Goal: Transaction & Acquisition: Purchase product/service

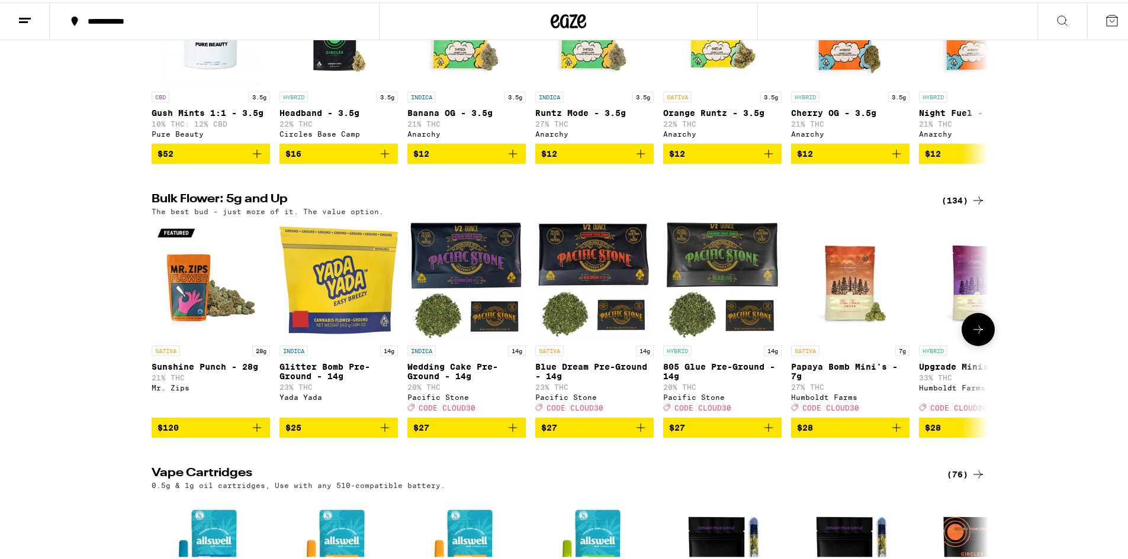
scroll to position [1302, 0]
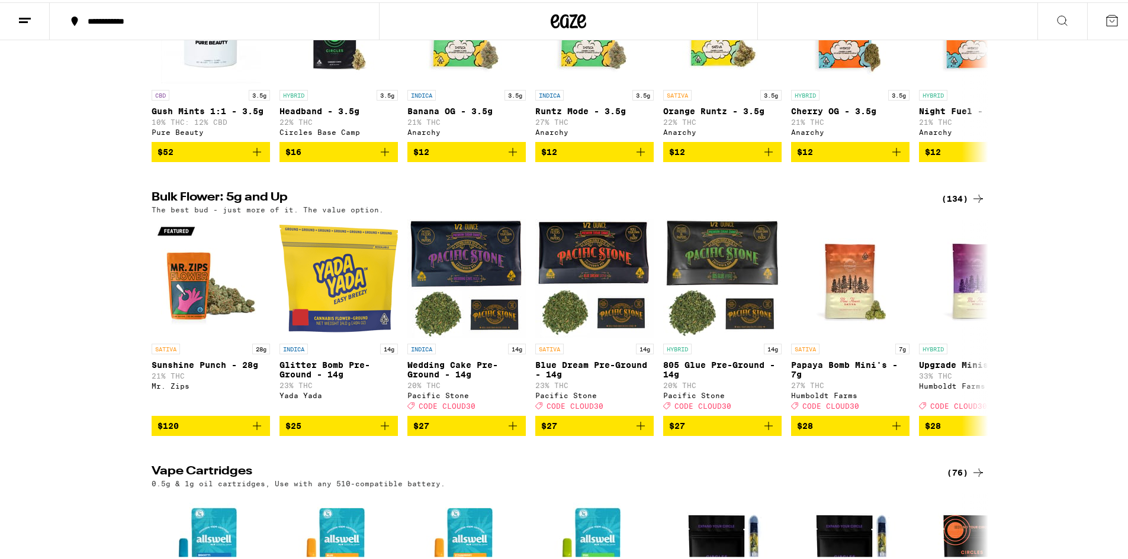
click at [955, 204] on div "(134)" at bounding box center [963, 196] width 44 height 14
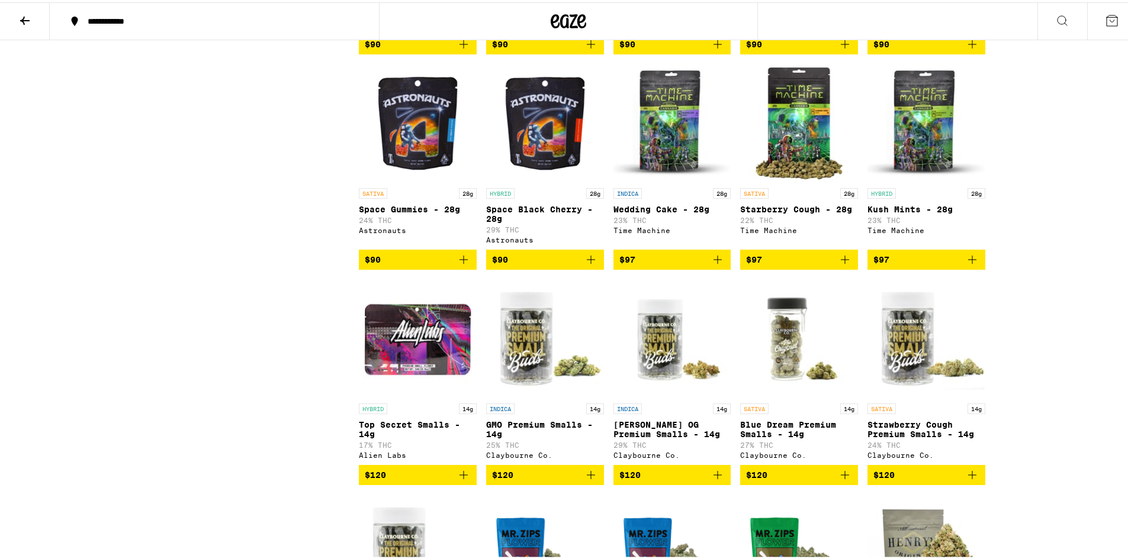
scroll to position [4203, 0]
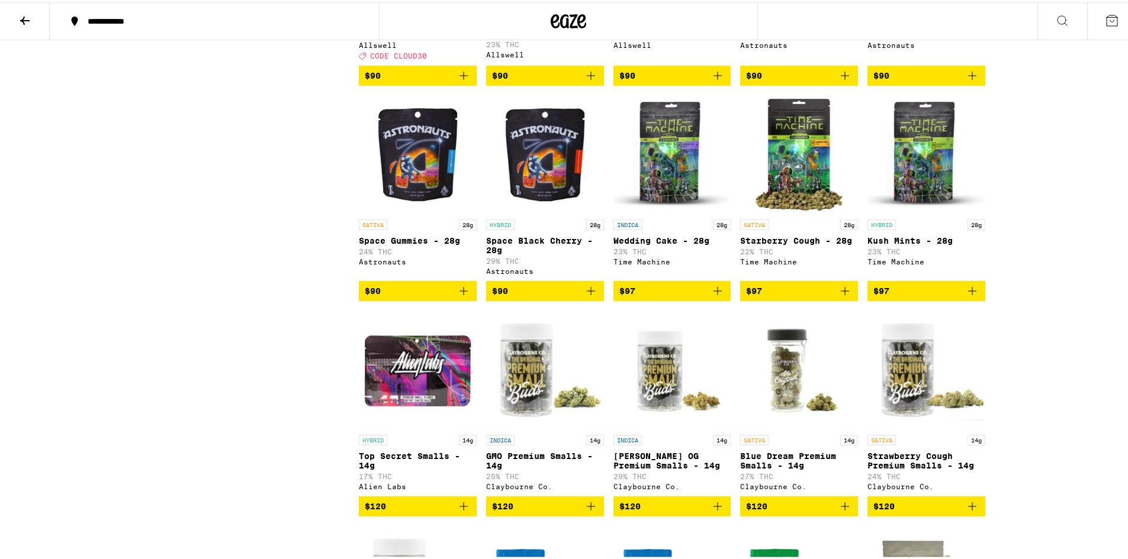
click at [585, 296] on icon "Add to bag" at bounding box center [591, 289] width 14 height 14
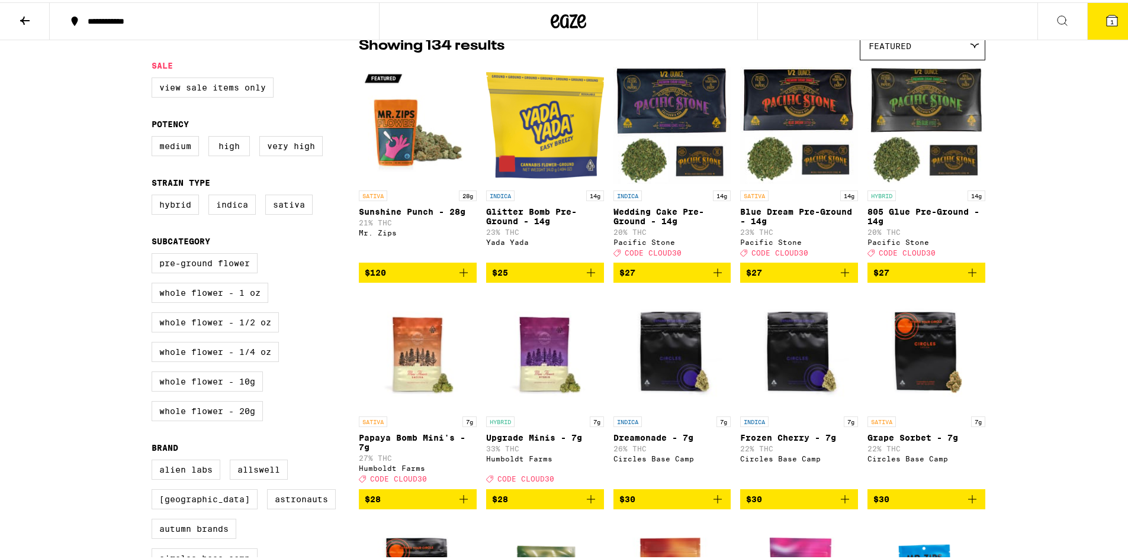
scroll to position [0, 0]
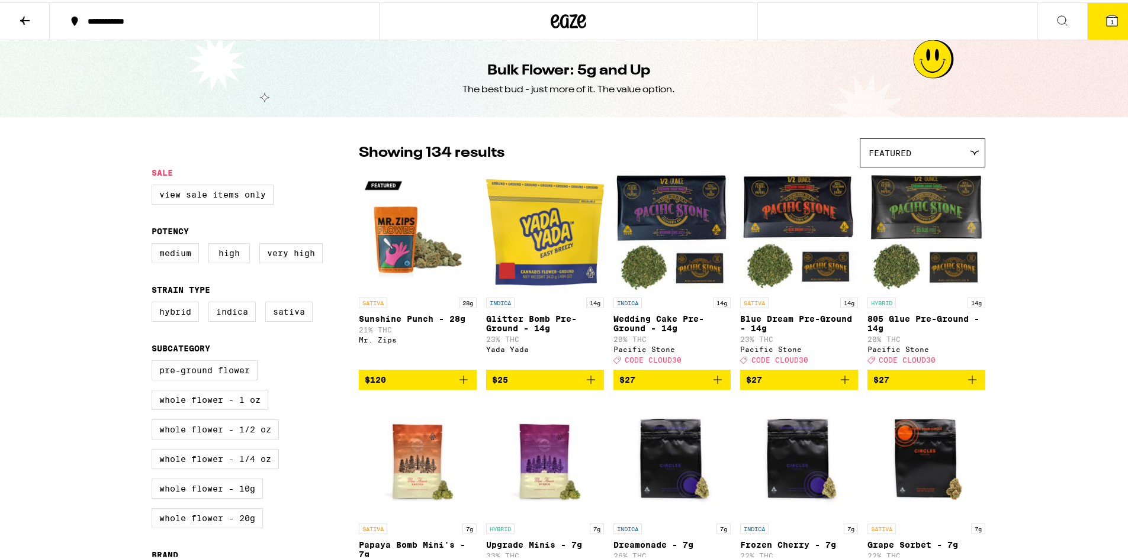
click at [33, 17] on button at bounding box center [25, 19] width 50 height 37
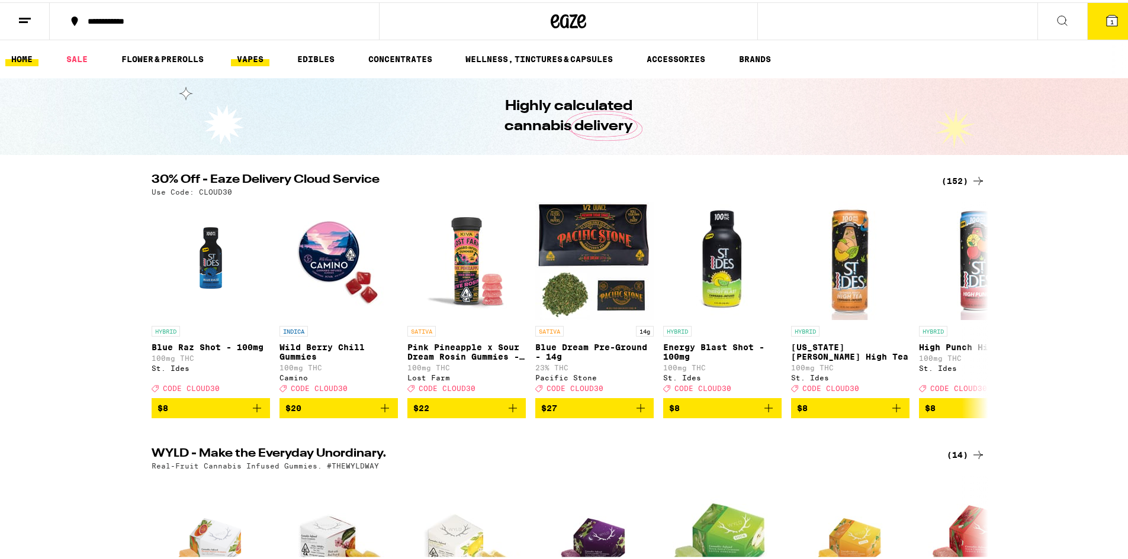
click at [256, 59] on link "VAPES" at bounding box center [250, 57] width 38 height 14
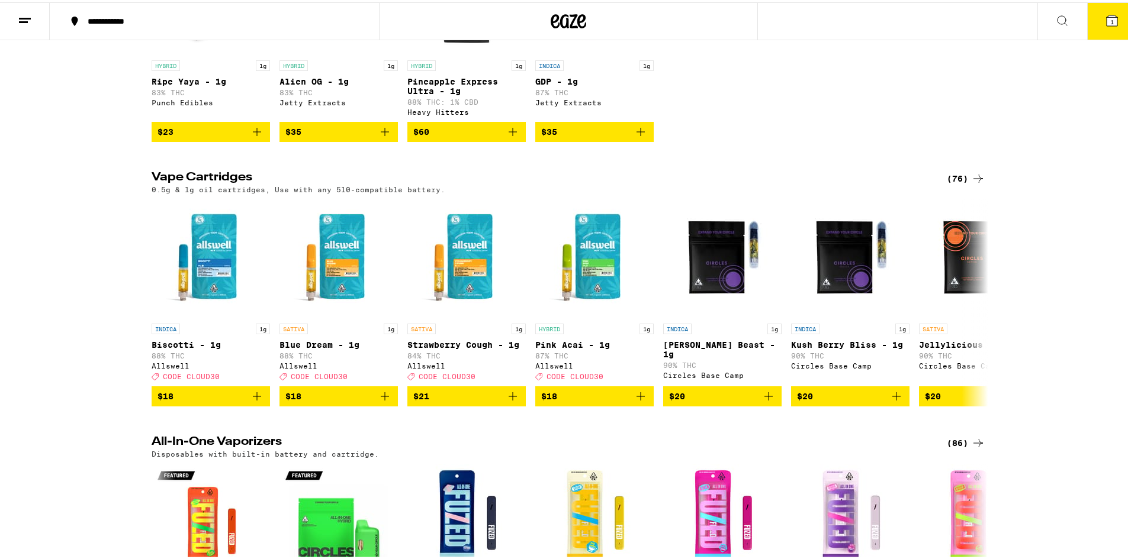
scroll to position [296, 0]
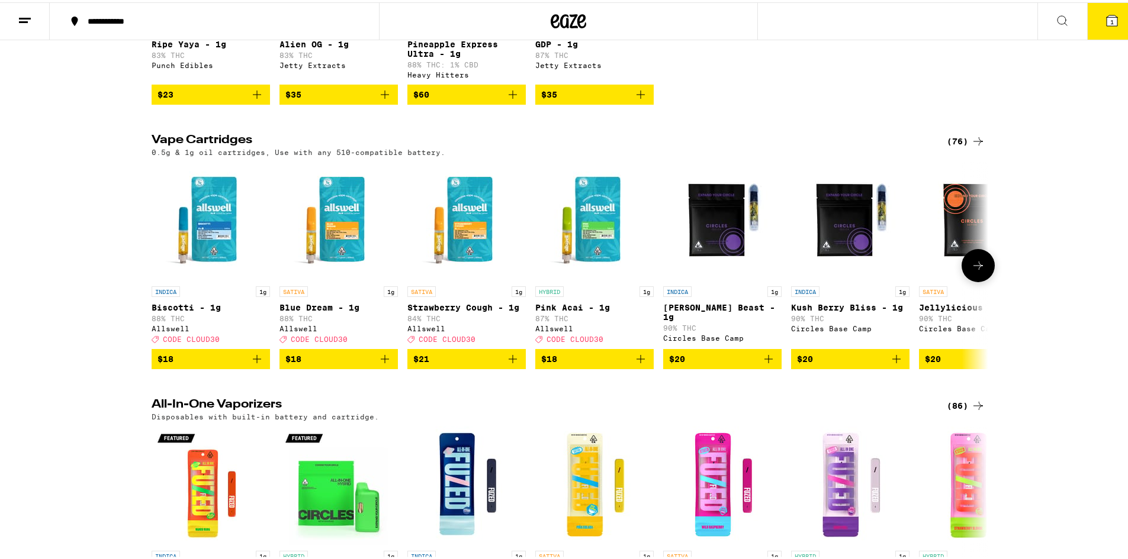
click at [978, 271] on icon at bounding box center [978, 263] width 14 height 14
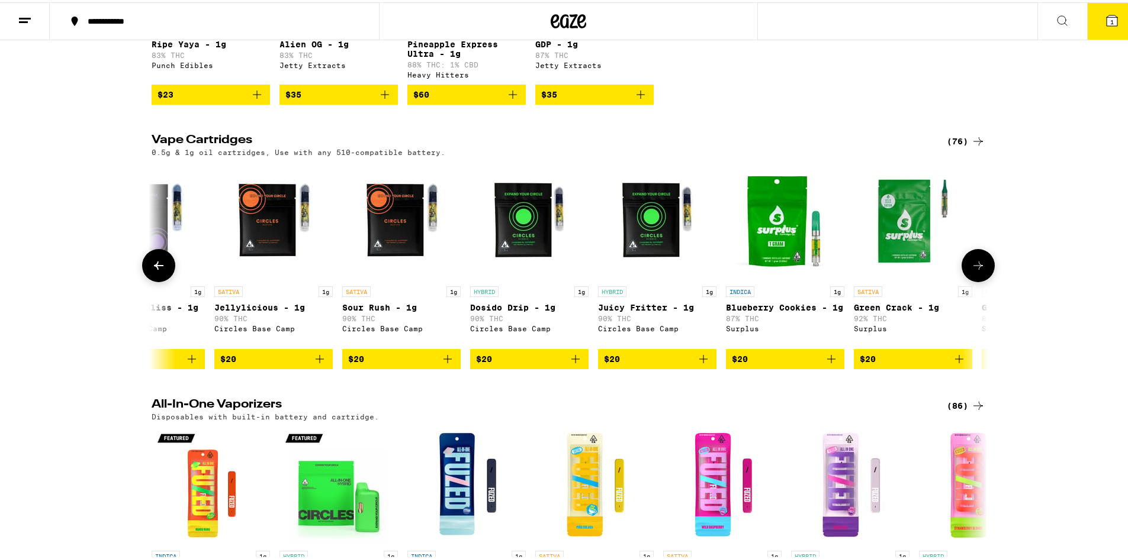
click at [978, 271] on icon at bounding box center [978, 263] width 14 height 14
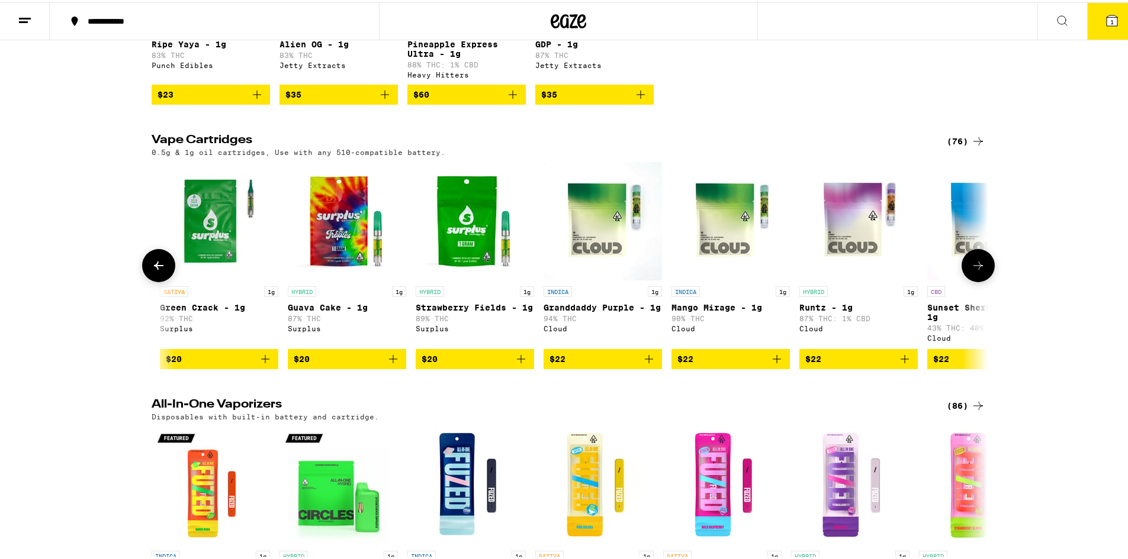
scroll to position [0, 1409]
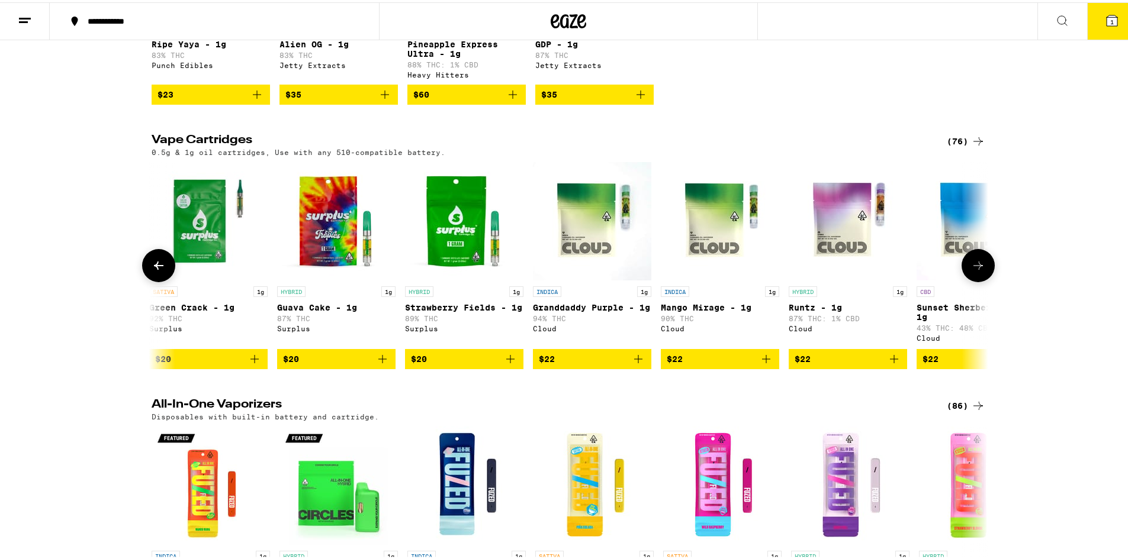
click at [978, 271] on icon at bounding box center [978, 263] width 14 height 14
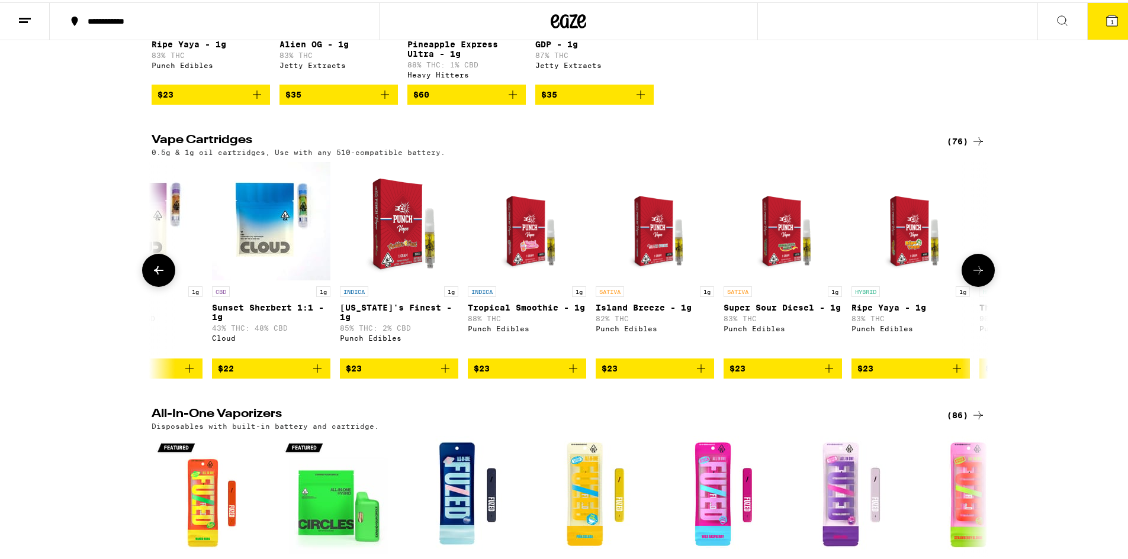
click at [978, 273] on button at bounding box center [977, 268] width 33 height 33
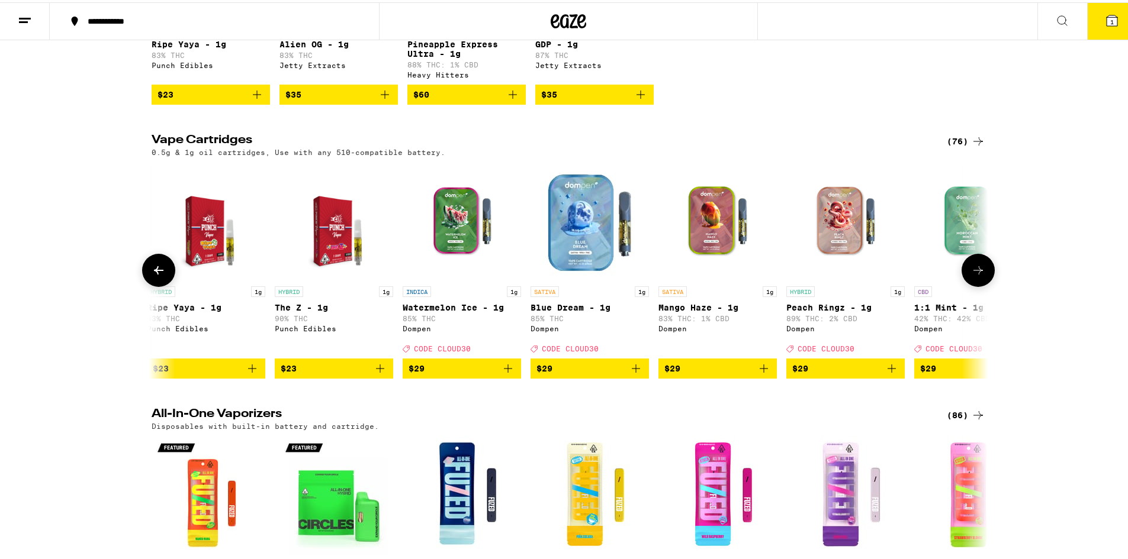
click at [978, 273] on button at bounding box center [977, 268] width 33 height 33
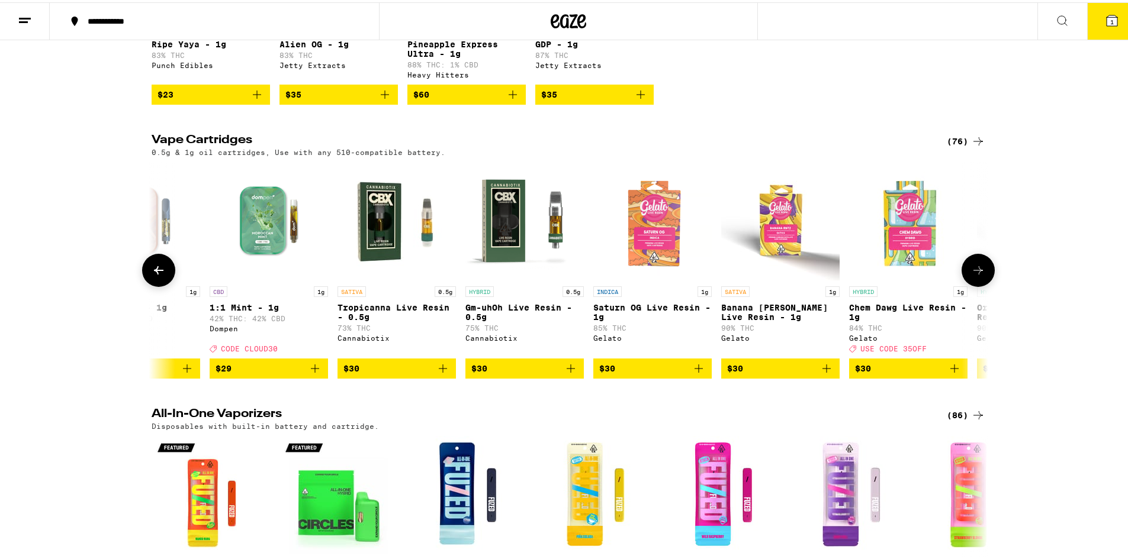
click at [978, 273] on button at bounding box center [977, 268] width 33 height 33
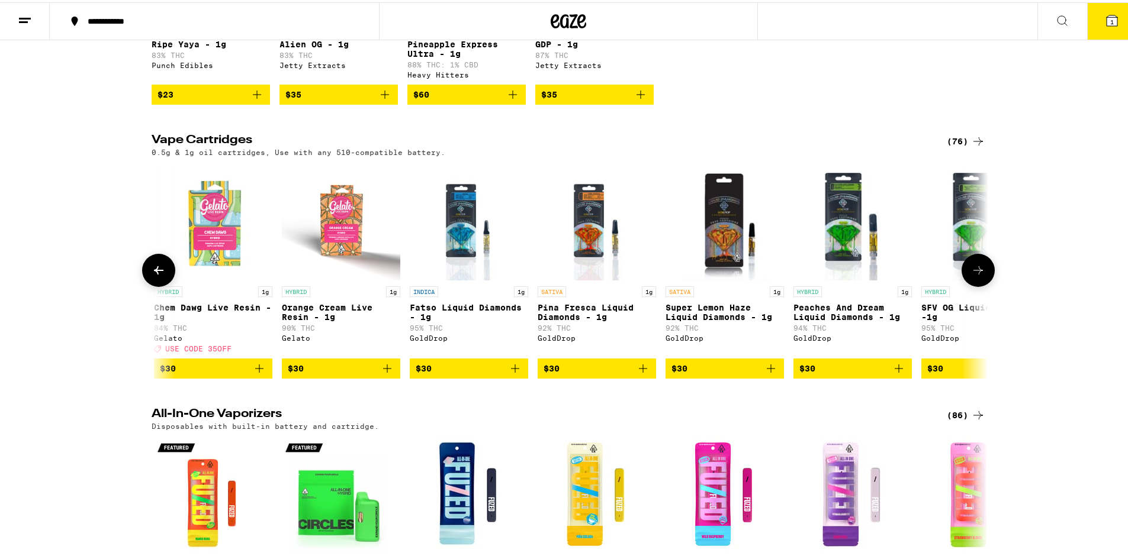
scroll to position [0, 4227]
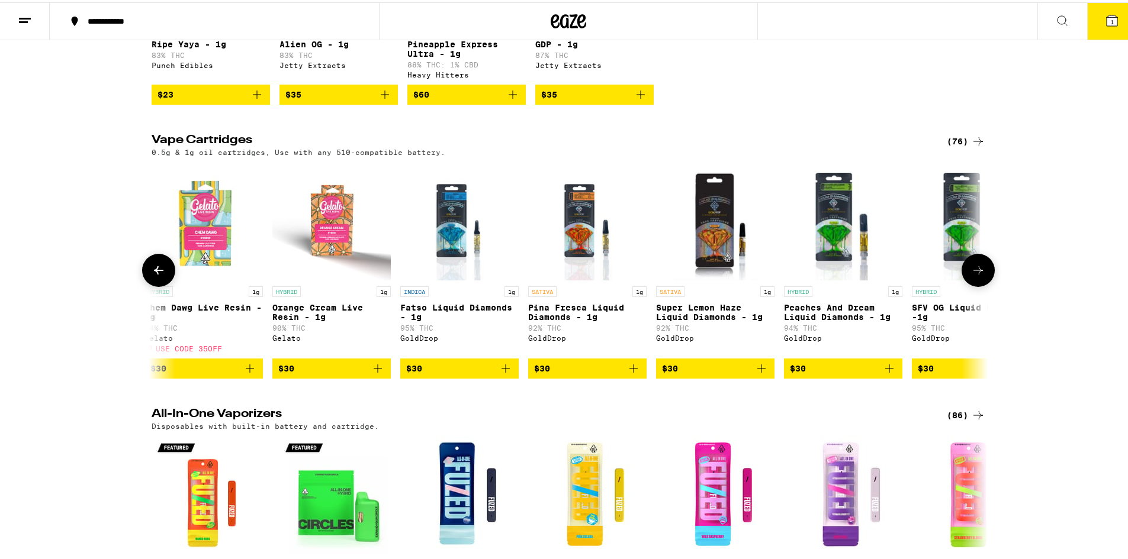
click at [979, 285] on button at bounding box center [977, 268] width 33 height 33
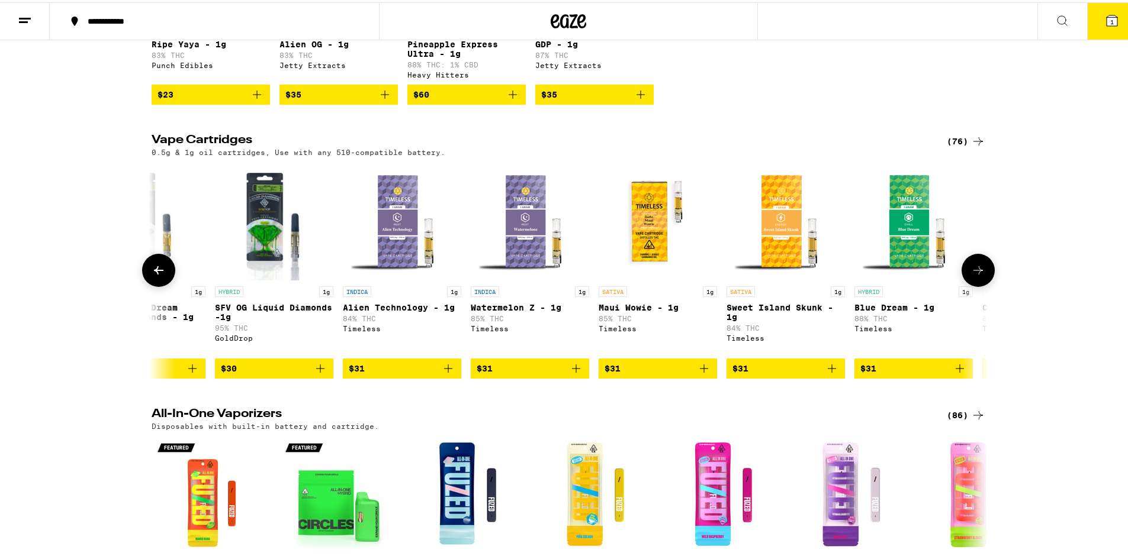
scroll to position [0, 4931]
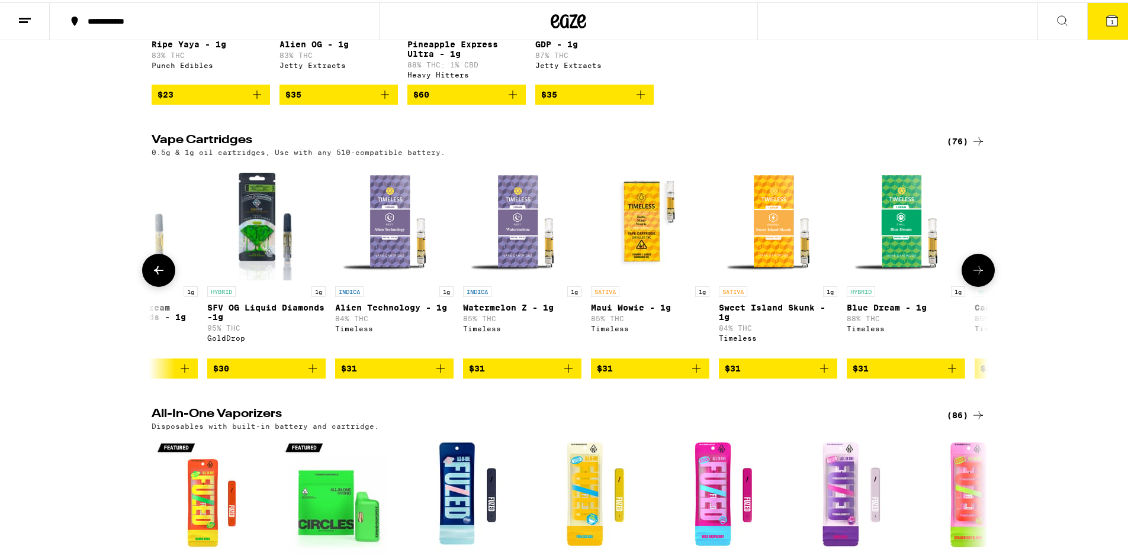
click at [155, 275] on icon at bounding box center [159, 268] width 14 height 14
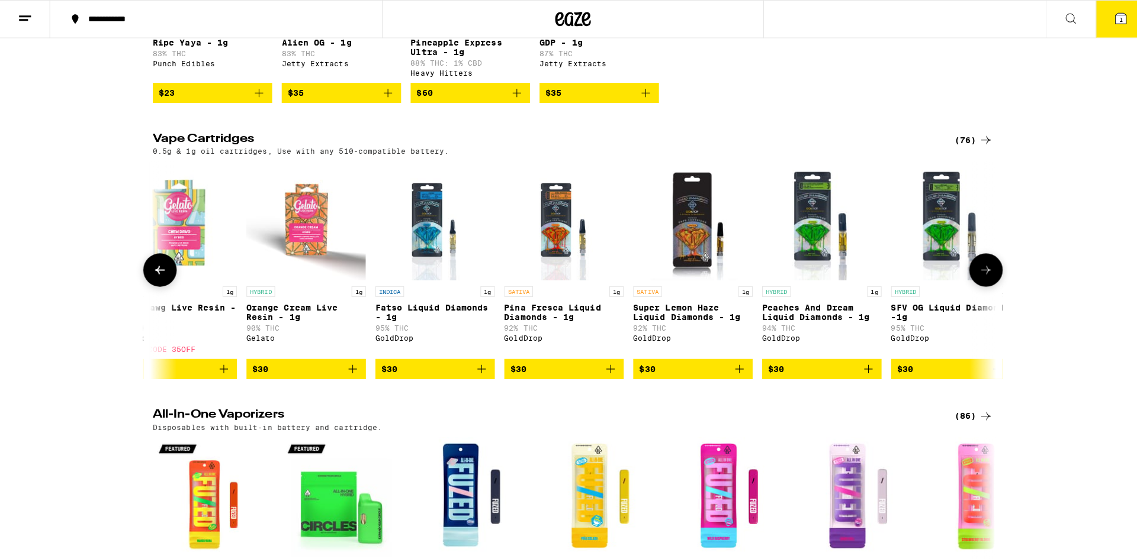
scroll to position [0, 4227]
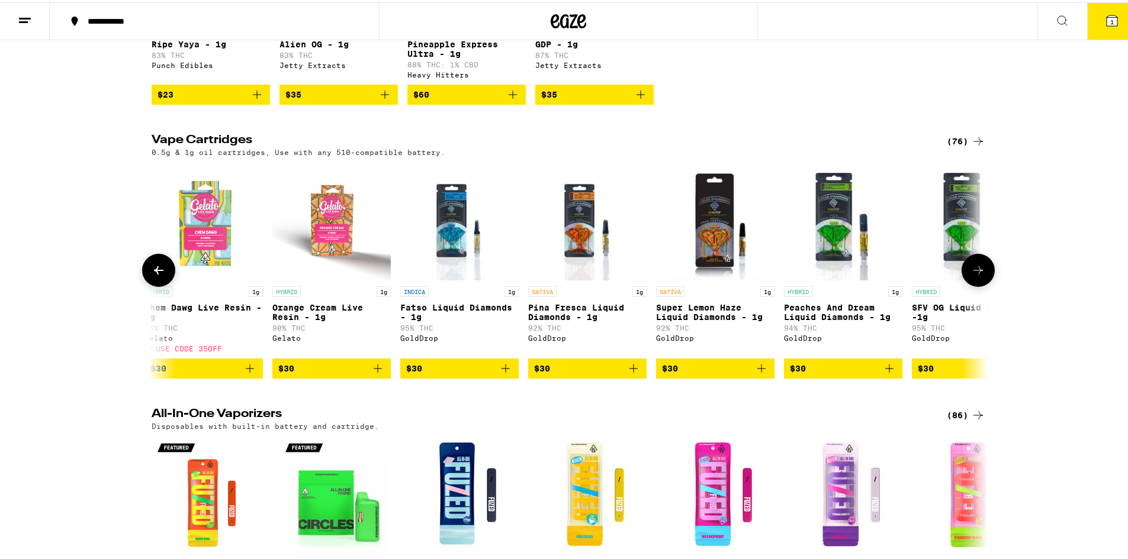
click at [882, 374] on icon "Add to bag" at bounding box center [889, 366] width 14 height 14
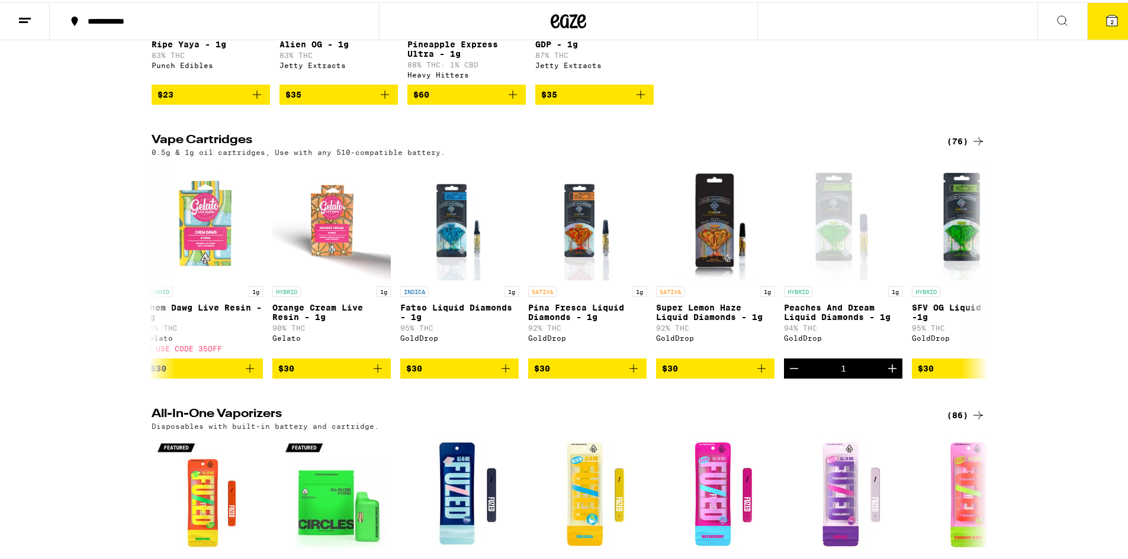
click at [1105, 25] on icon at bounding box center [1112, 18] width 14 height 14
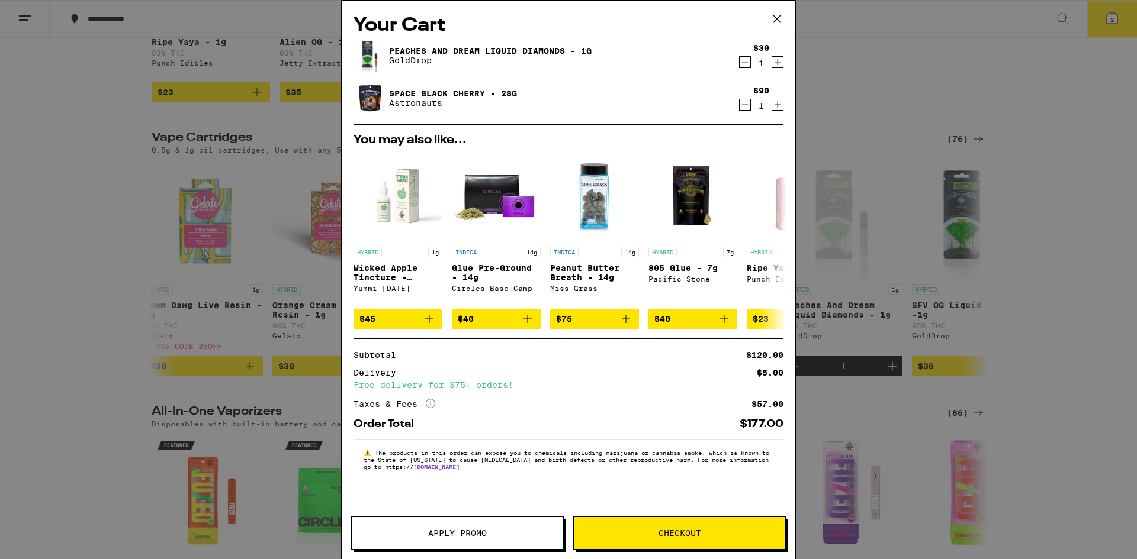
click at [407, 89] on link "Space Black Cherry - 28g" at bounding box center [453, 93] width 128 height 9
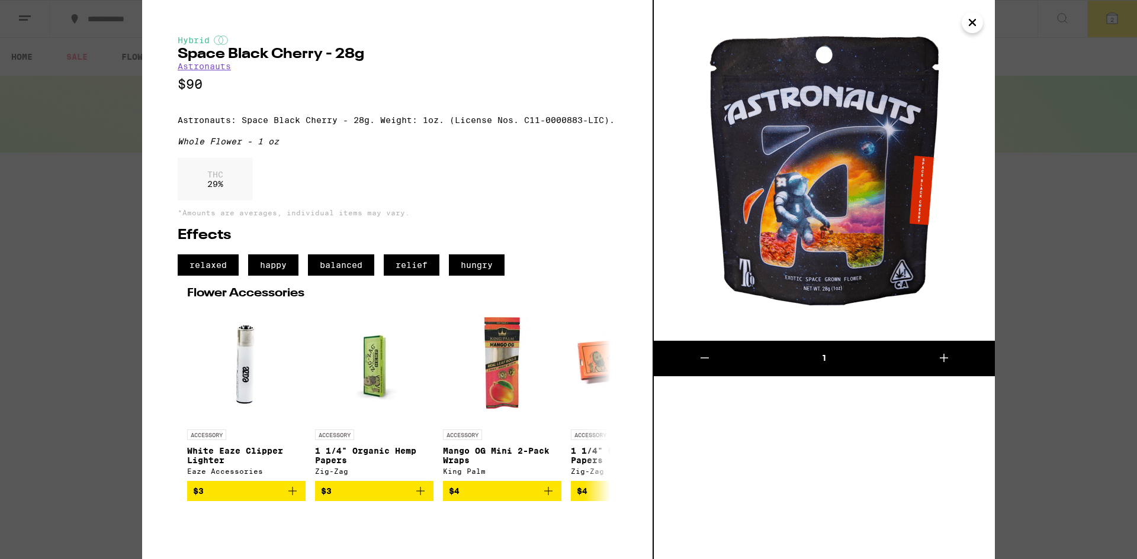
click at [967, 22] on icon "Close" at bounding box center [972, 23] width 14 height 18
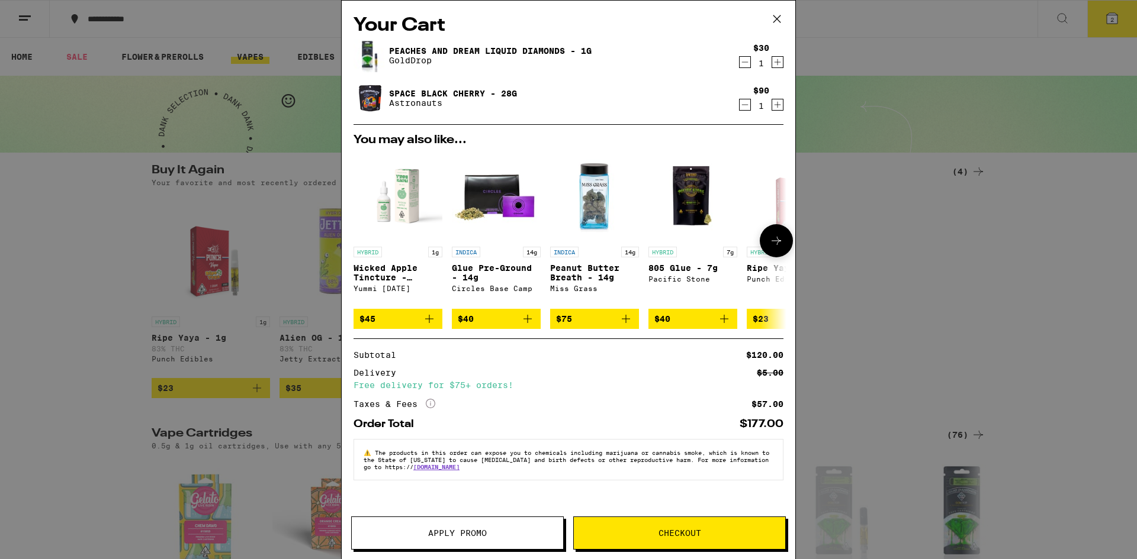
click at [780, 235] on button at bounding box center [775, 240] width 33 height 33
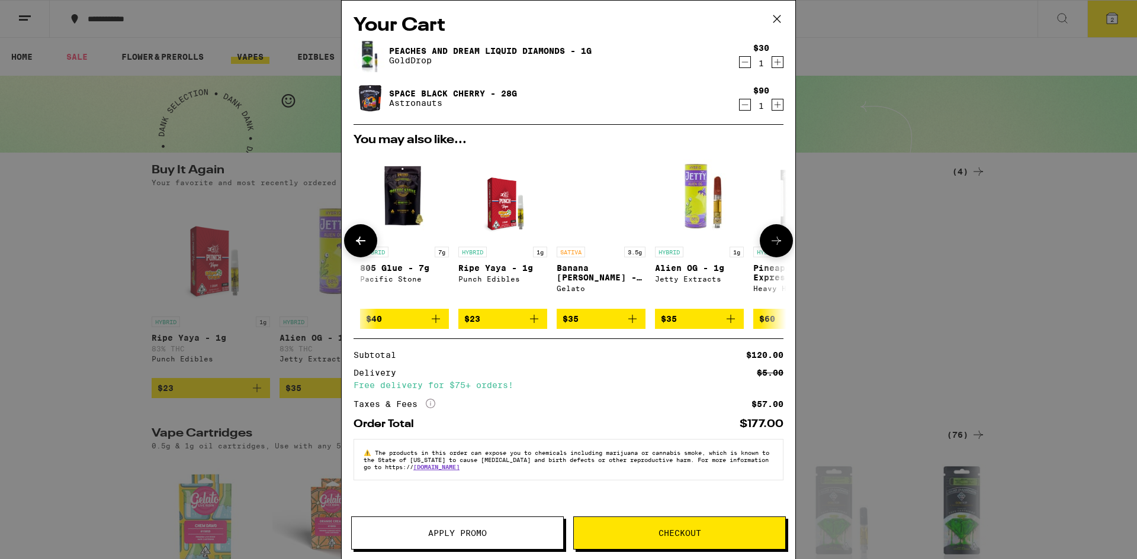
scroll to position [0, 301]
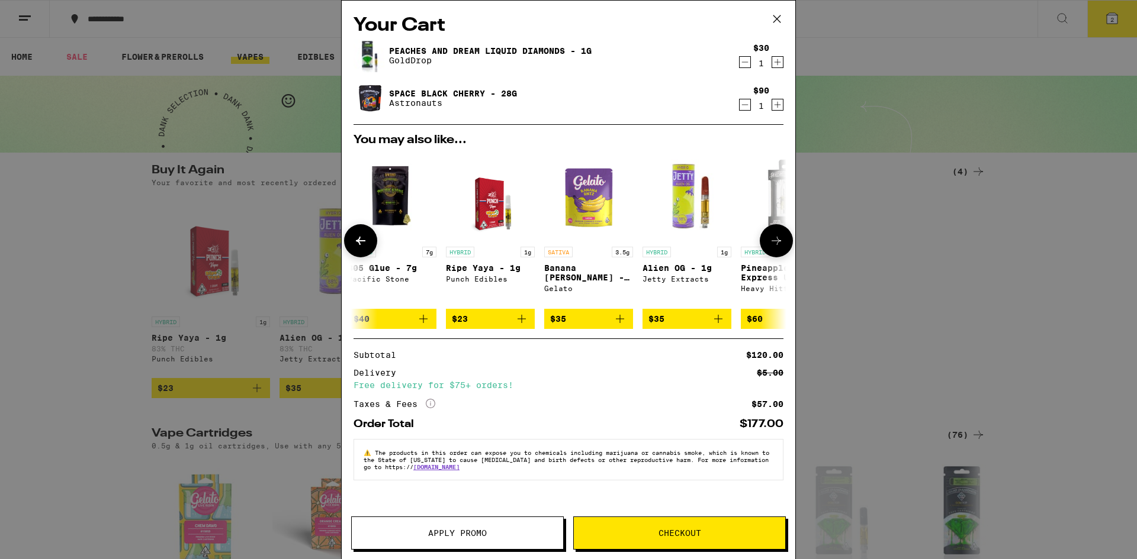
click at [772, 241] on icon at bounding box center [776, 241] width 14 height 14
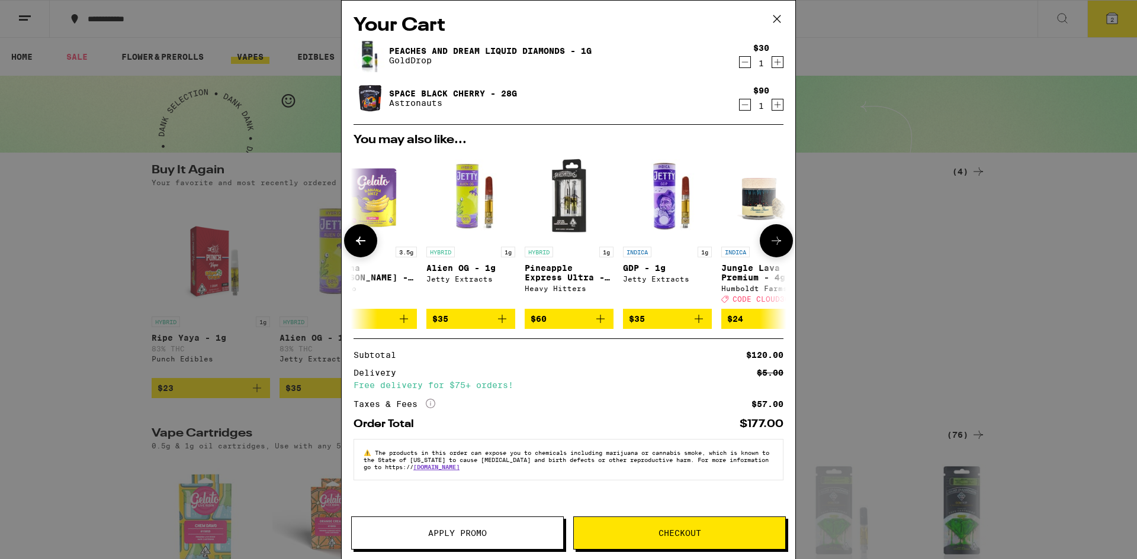
scroll to position [0, 553]
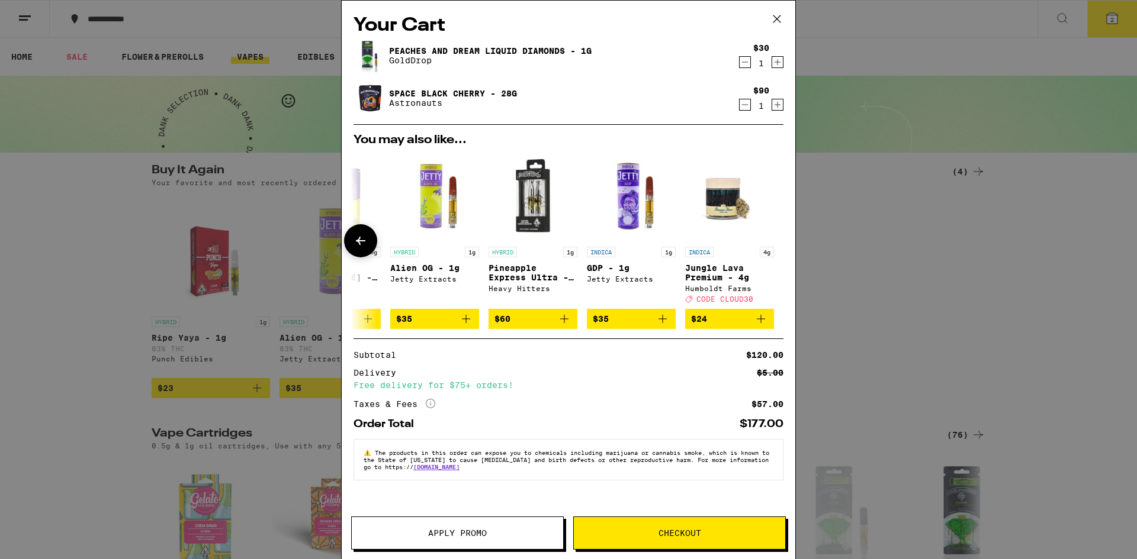
click at [354, 248] on icon at bounding box center [360, 241] width 14 height 14
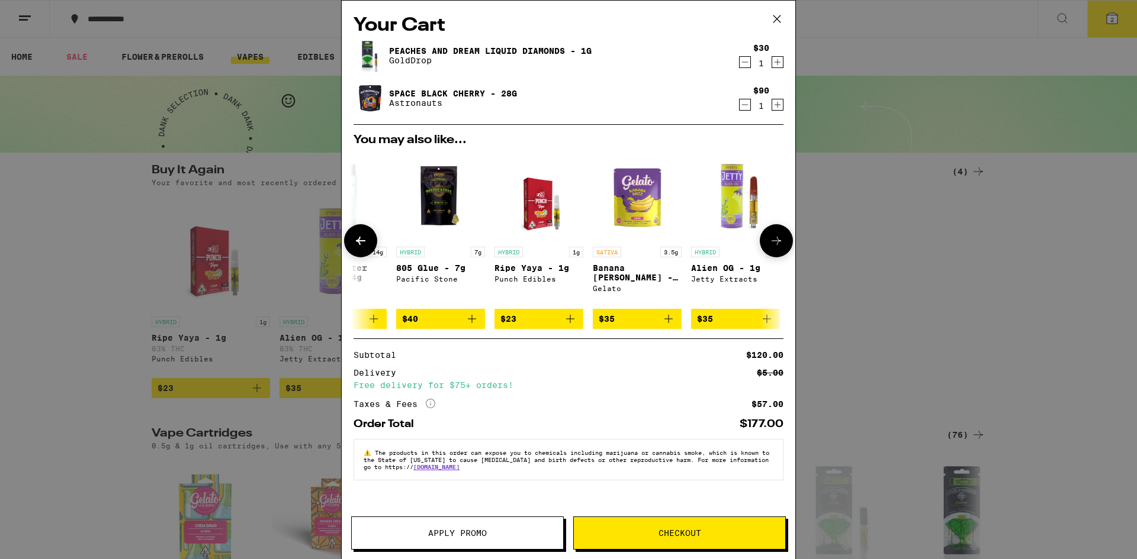
click at [354, 248] on icon at bounding box center [360, 241] width 14 height 14
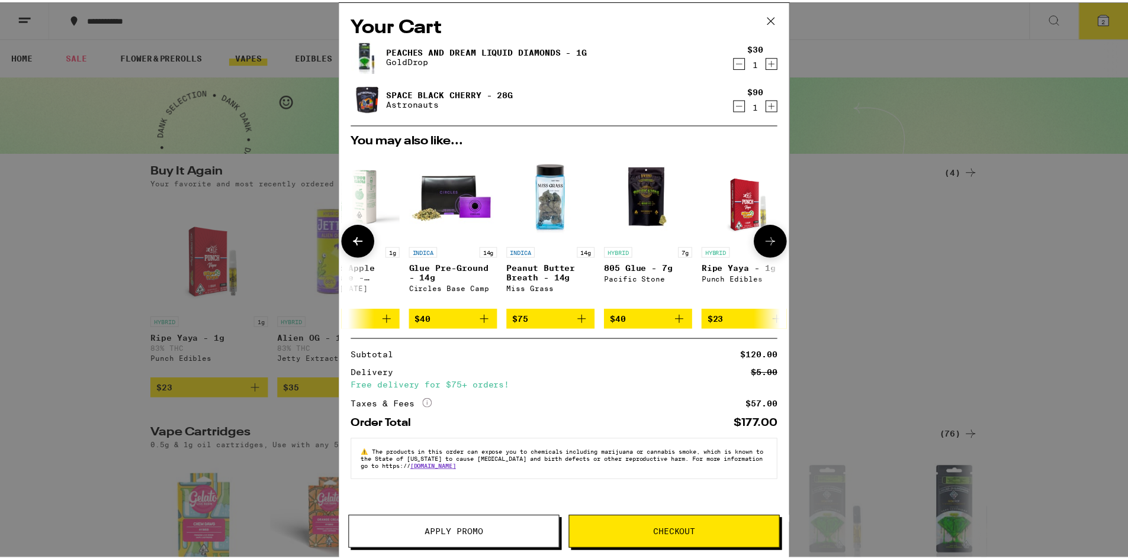
scroll to position [0, 0]
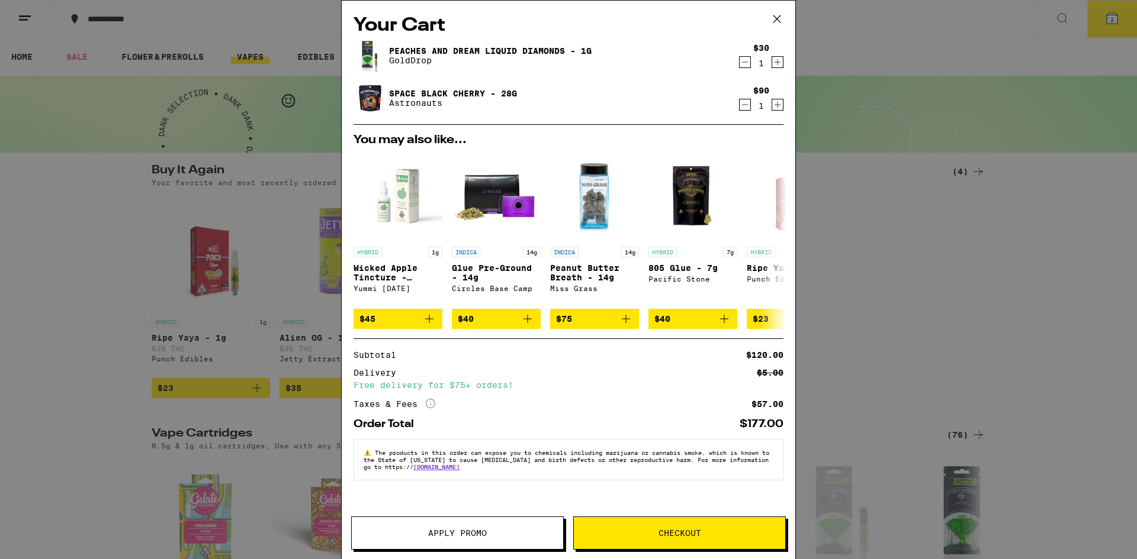
click at [680, 533] on span "Checkout" at bounding box center [679, 533] width 43 height 8
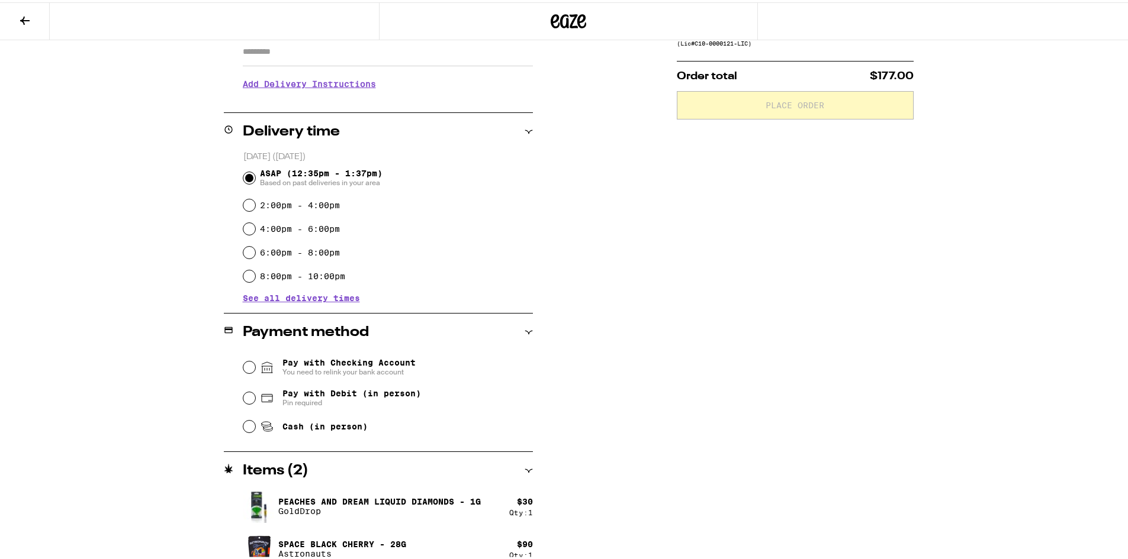
scroll to position [233, 0]
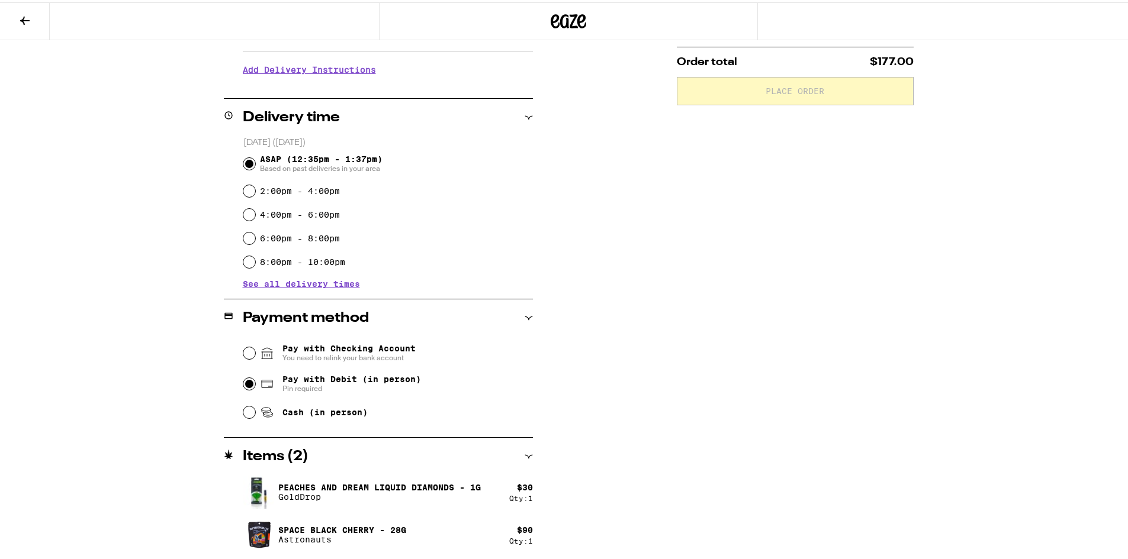
click at [244, 385] on input "Pay with Debit (in person) Pin required" at bounding box center [249, 382] width 12 height 12
radio input "true"
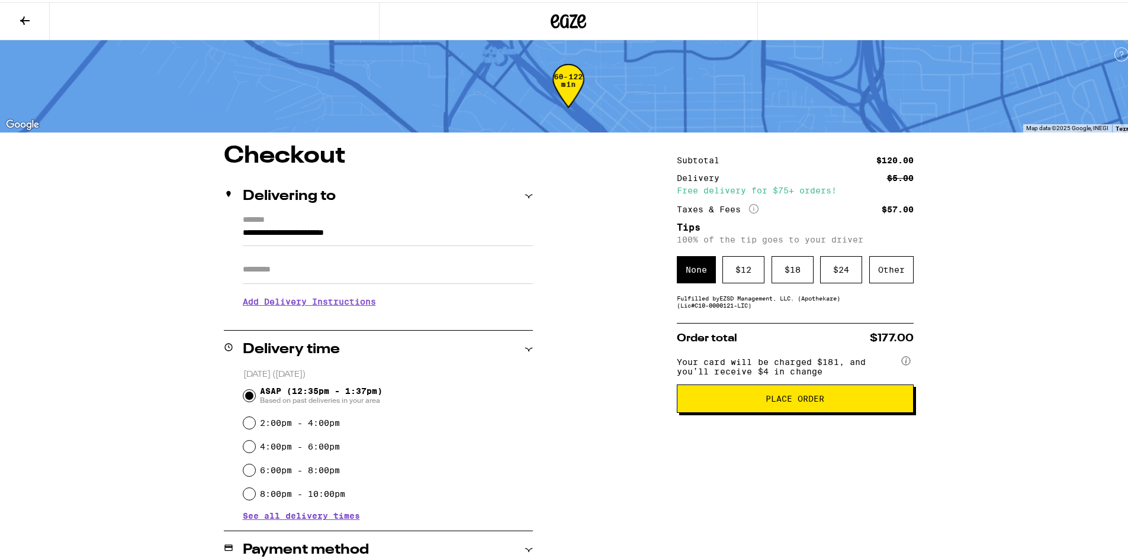
scroll to position [0, 0]
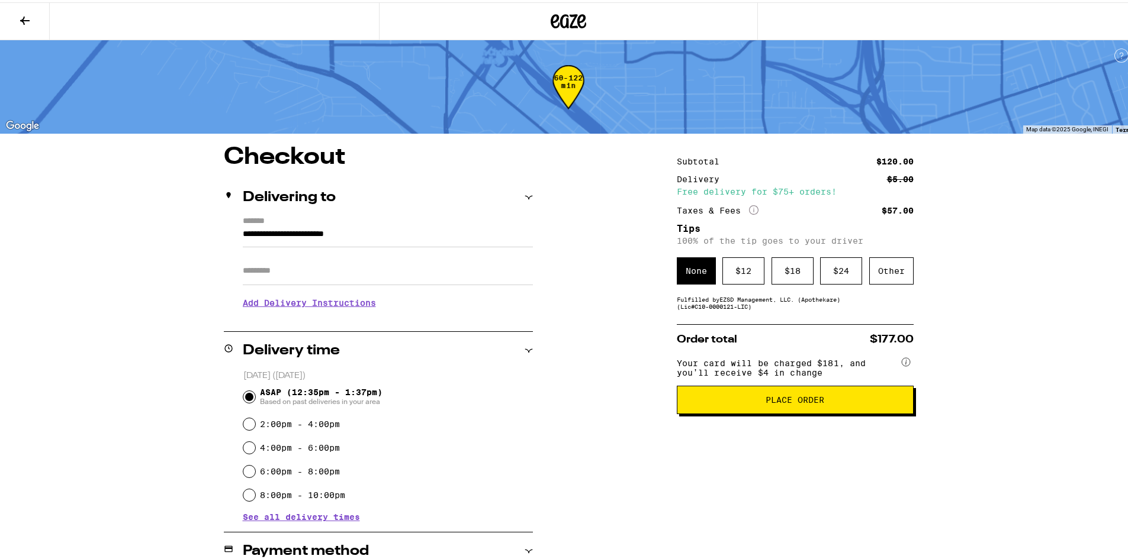
click at [24, 16] on icon at bounding box center [25, 18] width 14 height 14
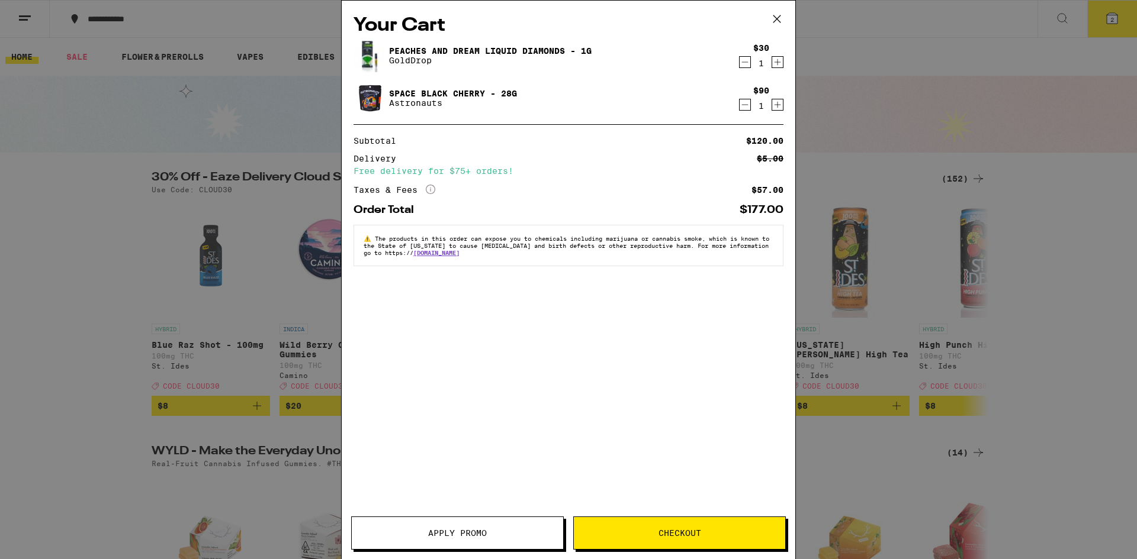
click at [118, 323] on div "Your Cart Peaches And Dream Liquid Diamonds - 1g GoldDrop $30 1 Space Black Che…" at bounding box center [568, 279] width 1137 height 559
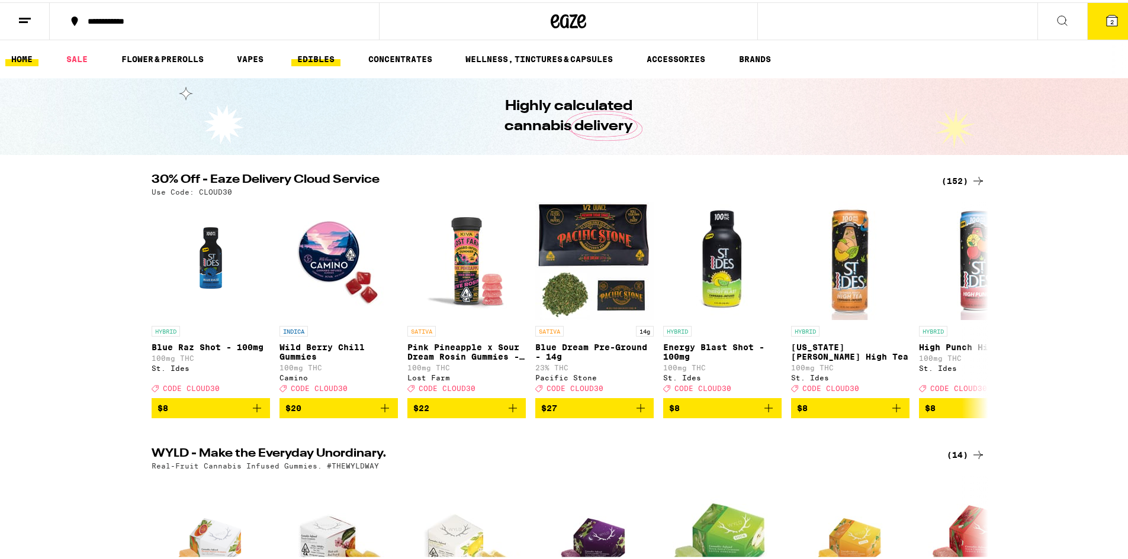
click at [307, 53] on link "EDIBLES" at bounding box center [315, 57] width 49 height 14
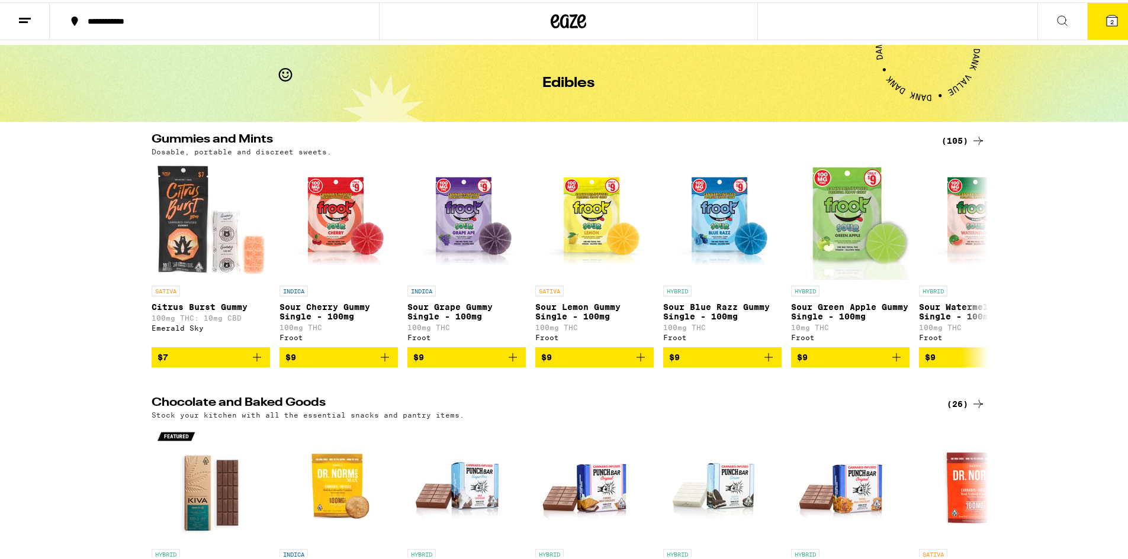
scroll to position [33, 0]
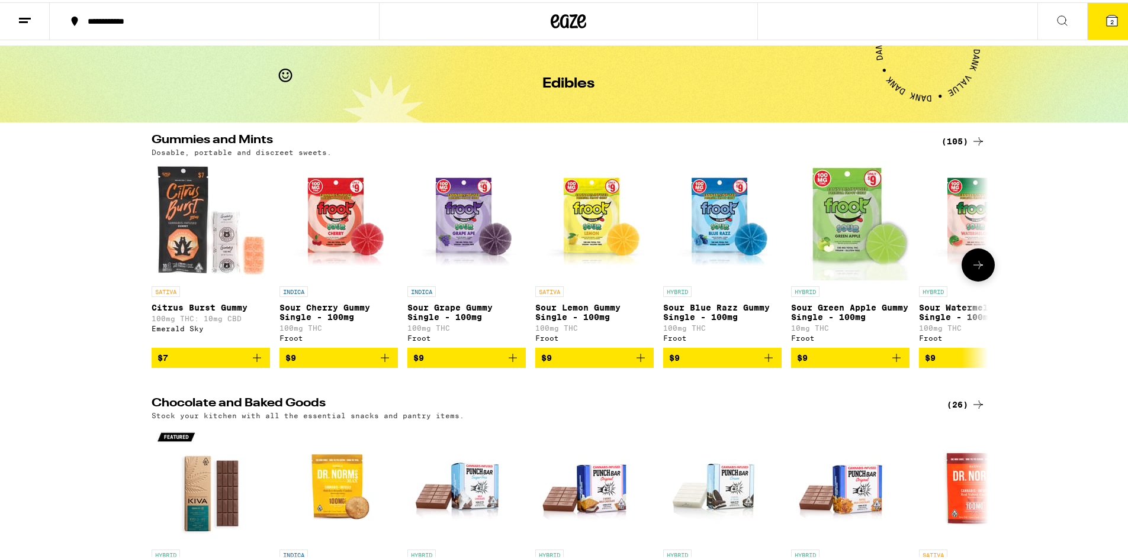
click at [973, 270] on icon at bounding box center [978, 263] width 14 height 14
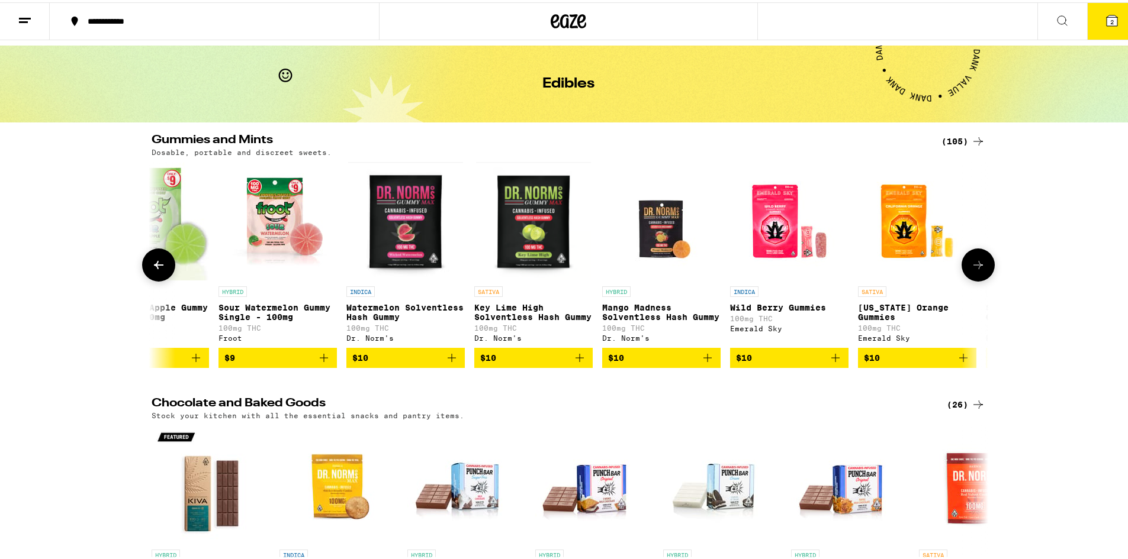
scroll to position [0, 704]
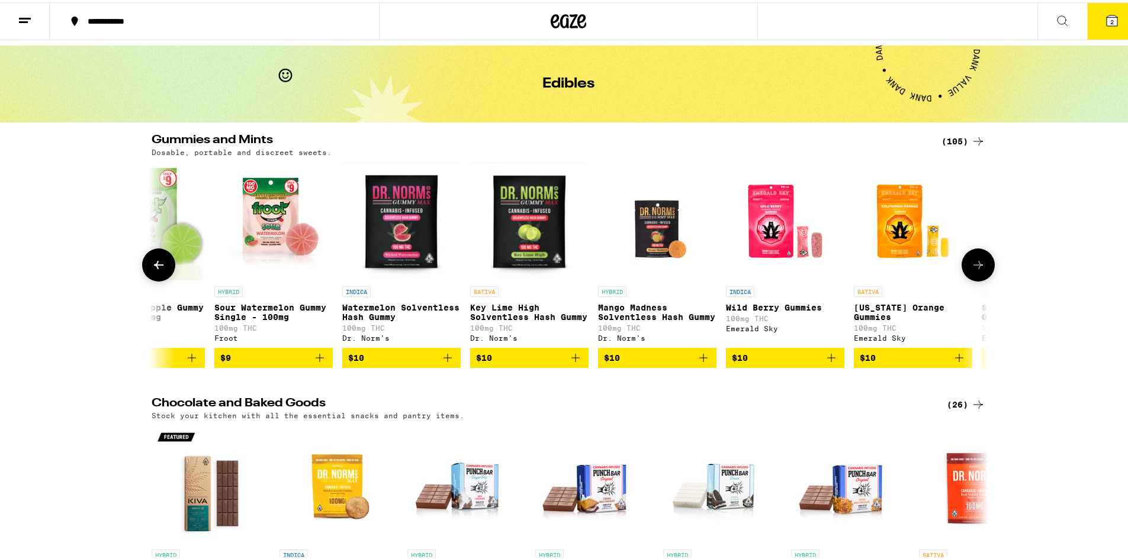
click at [973, 270] on icon at bounding box center [978, 263] width 14 height 14
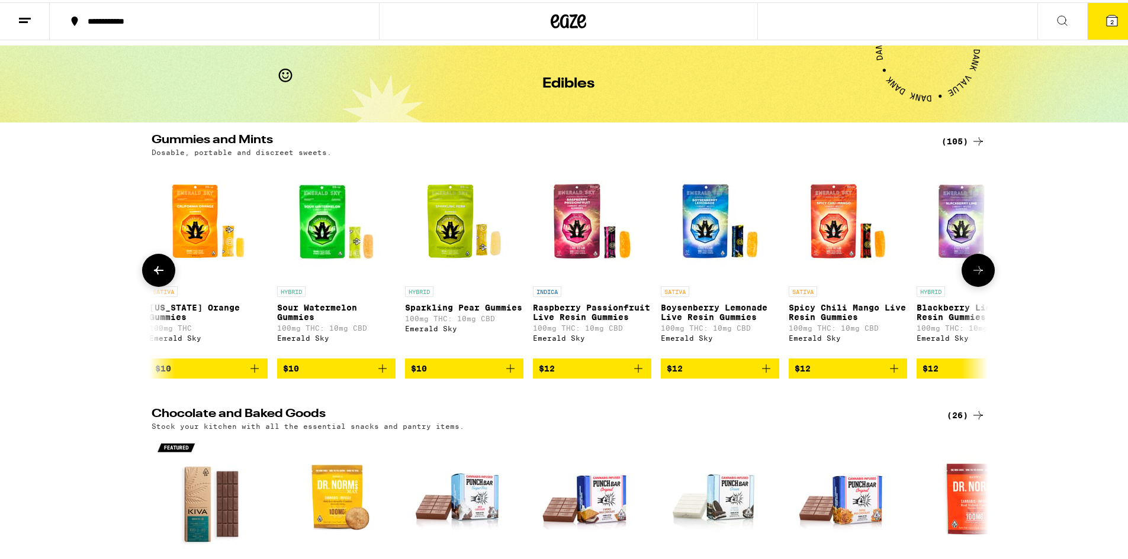
click at [973, 275] on icon at bounding box center [978, 268] width 14 height 14
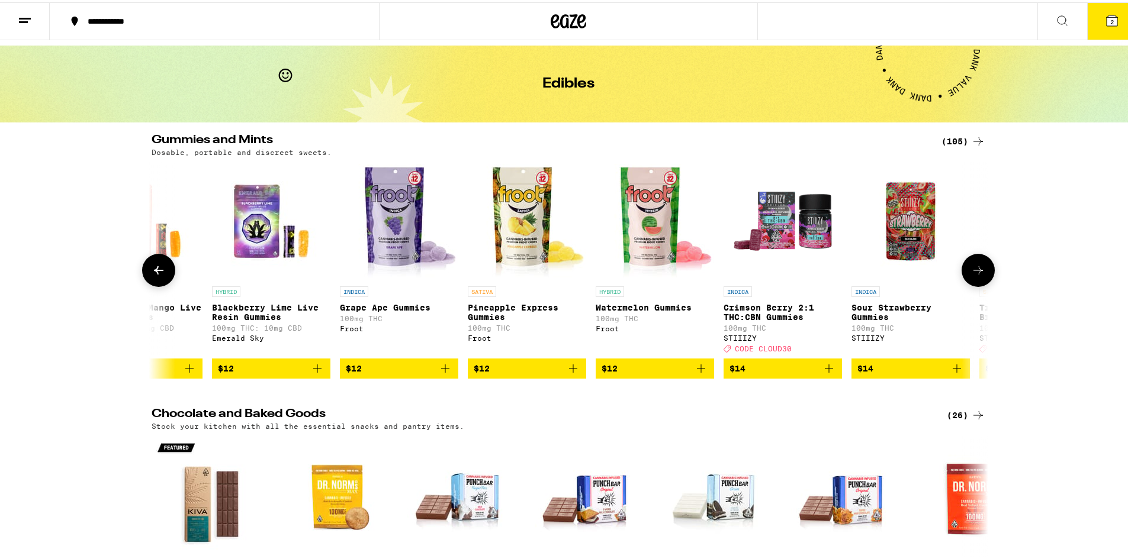
click at [973, 275] on icon at bounding box center [978, 268] width 14 height 14
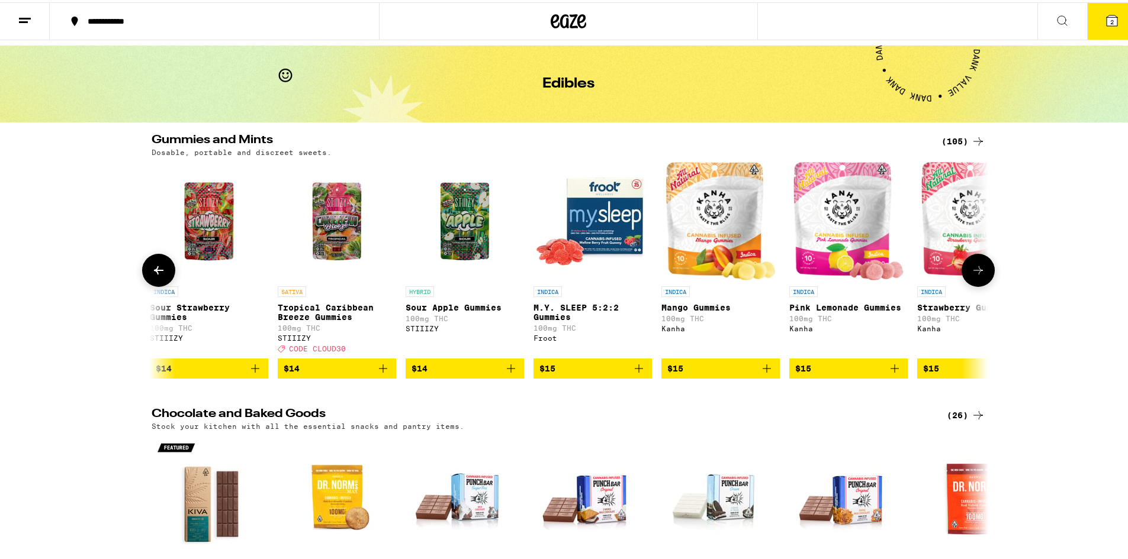
scroll to position [0, 2818]
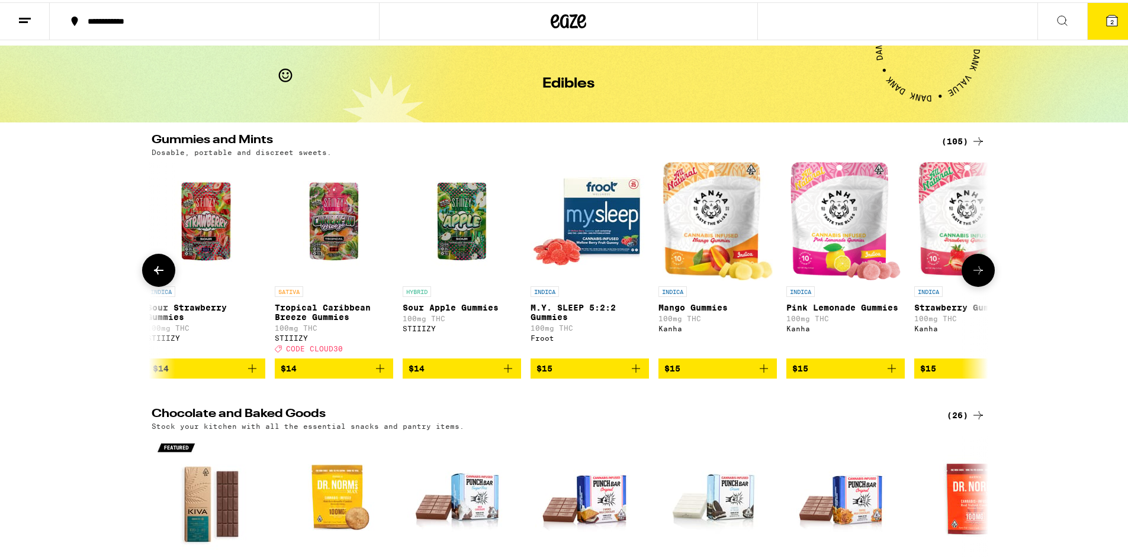
click at [973, 275] on icon at bounding box center [978, 268] width 14 height 14
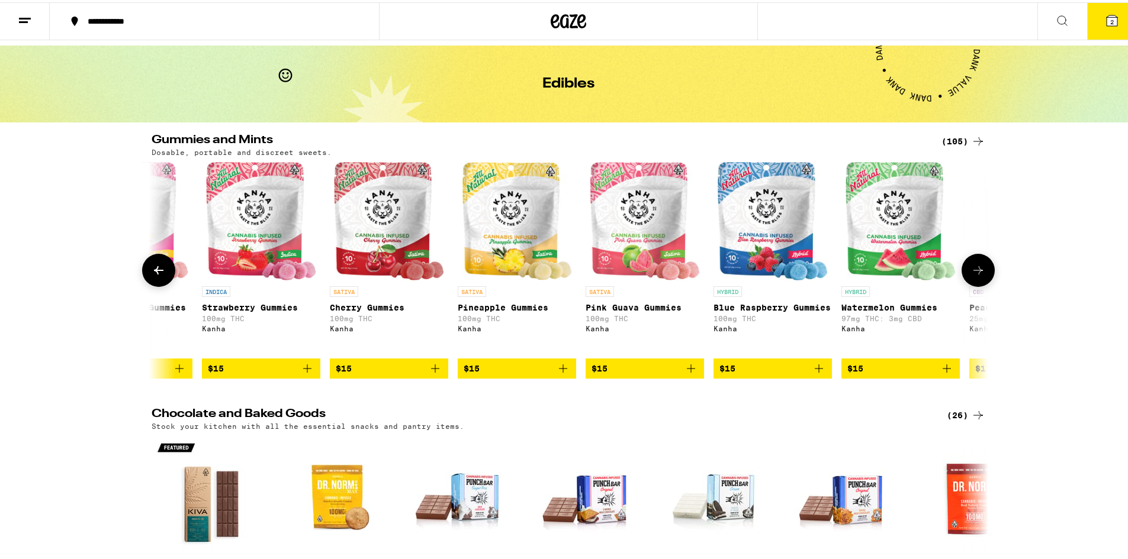
click at [973, 275] on icon at bounding box center [978, 268] width 14 height 14
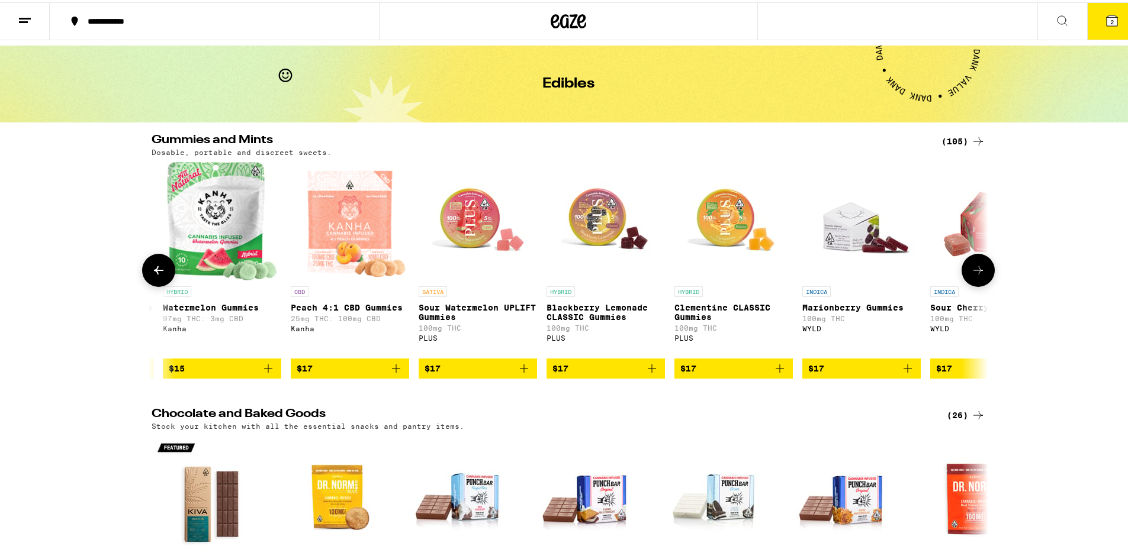
click at [973, 275] on icon at bounding box center [978, 268] width 14 height 14
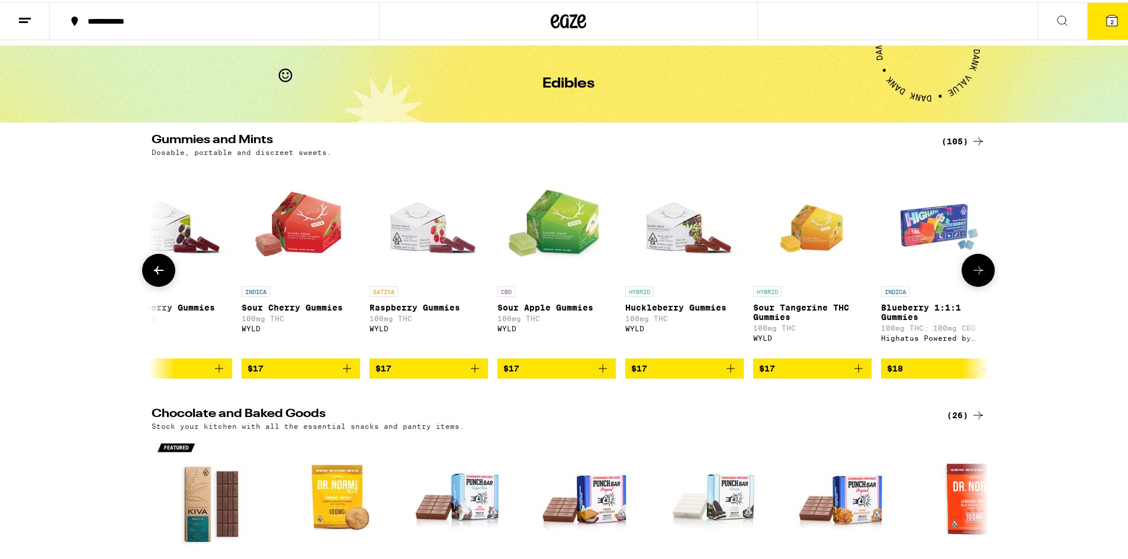
scroll to position [0, 4920]
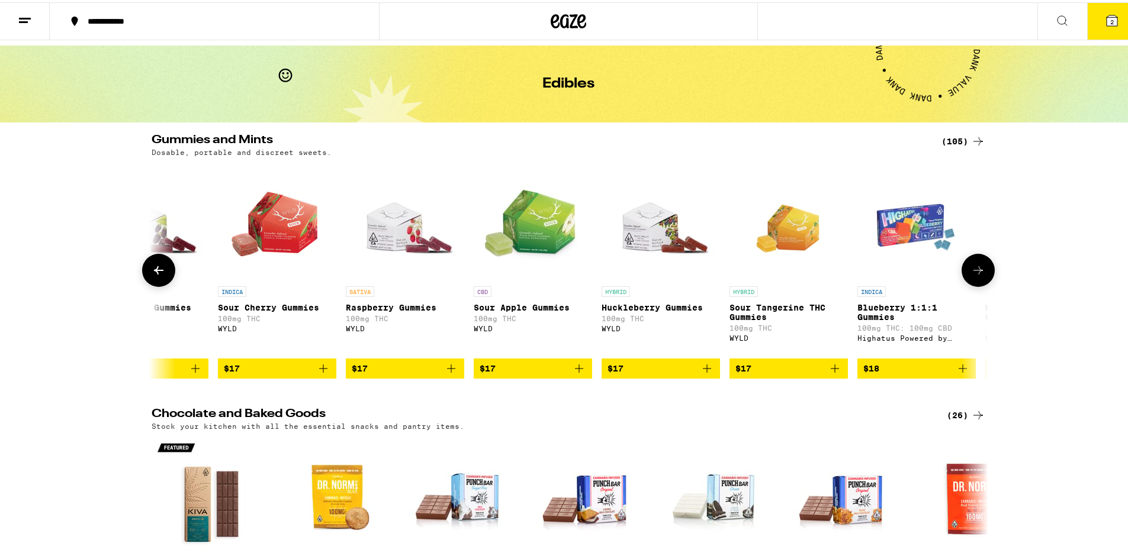
click at [974, 272] on icon at bounding box center [978, 268] width 14 height 14
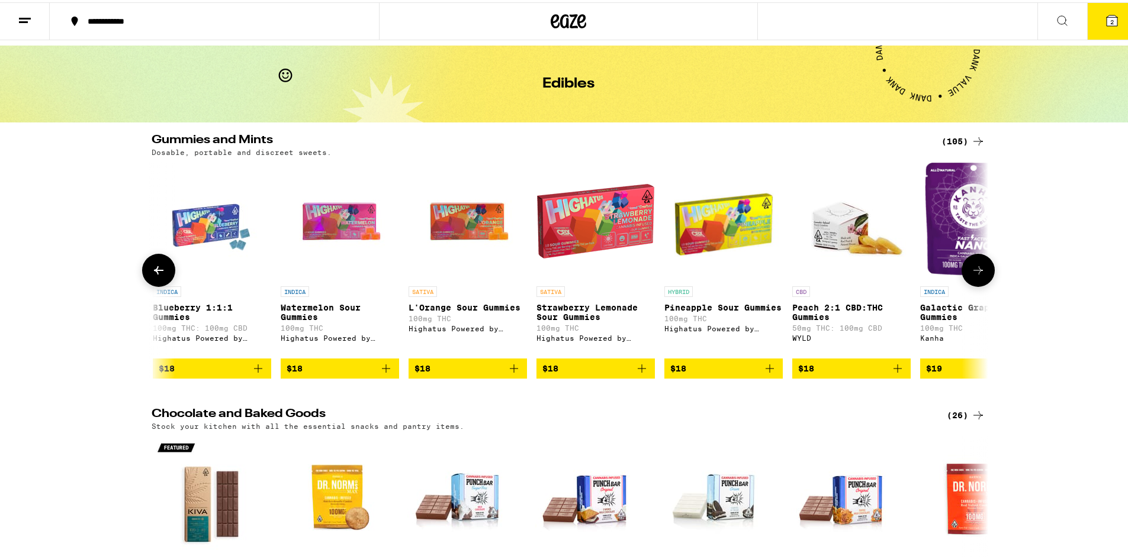
click at [974, 272] on icon at bounding box center [978, 268] width 14 height 14
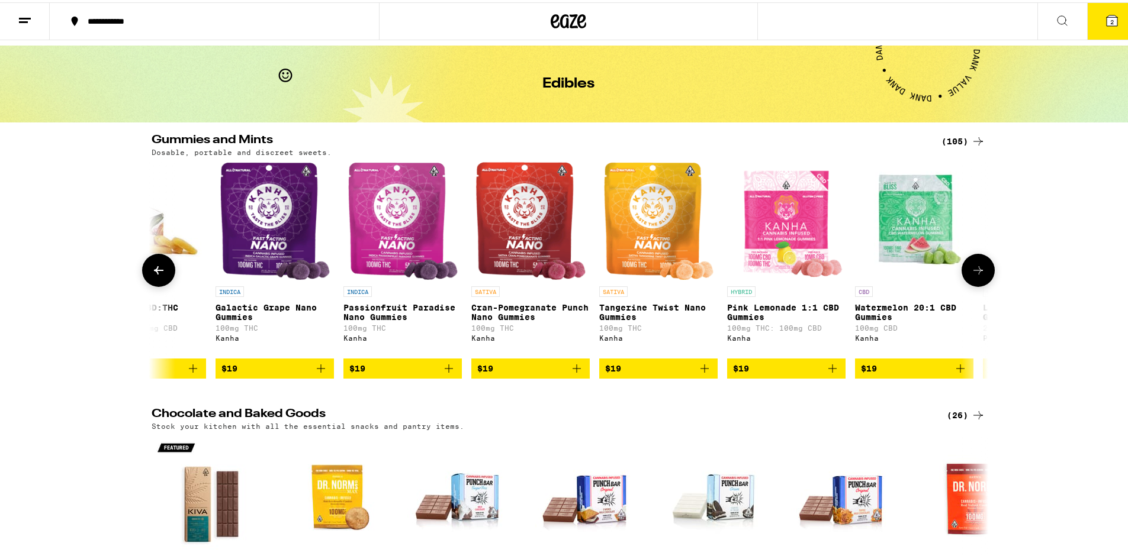
click at [974, 272] on icon at bounding box center [978, 268] width 14 height 14
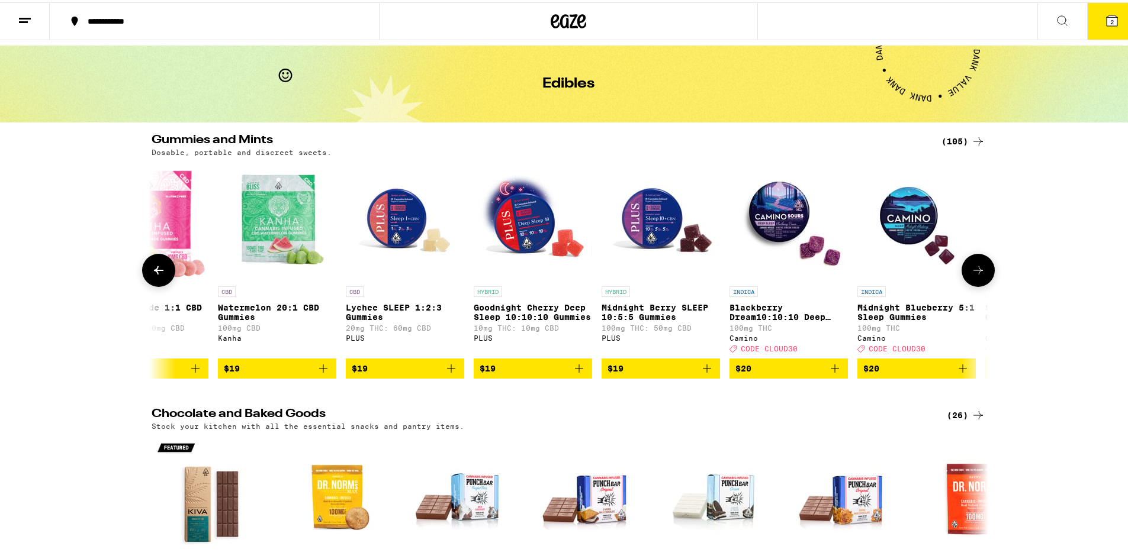
click at [974, 272] on icon at bounding box center [978, 268] width 14 height 14
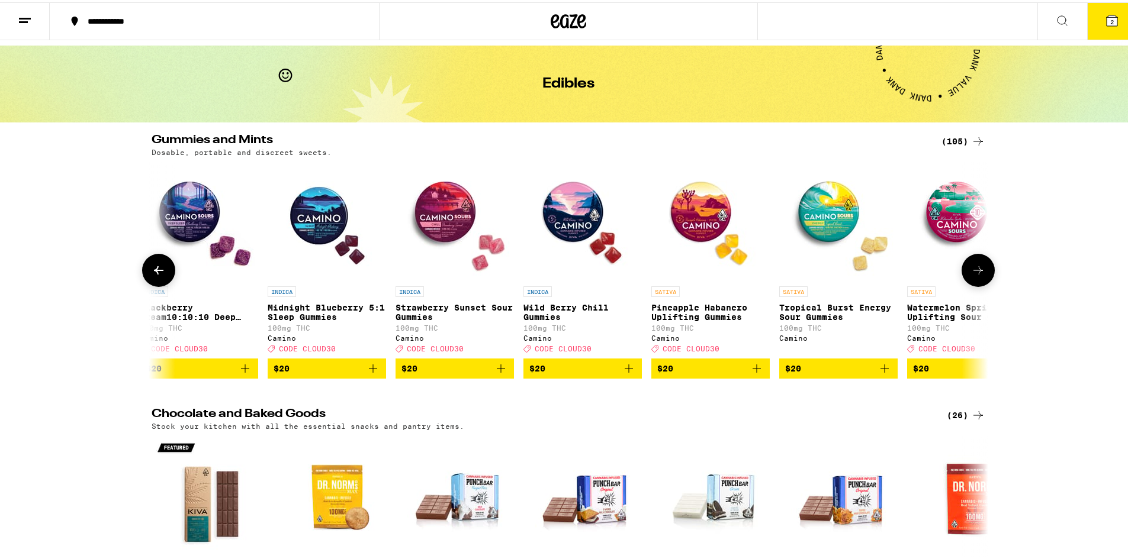
click at [974, 272] on icon at bounding box center [978, 268] width 14 height 14
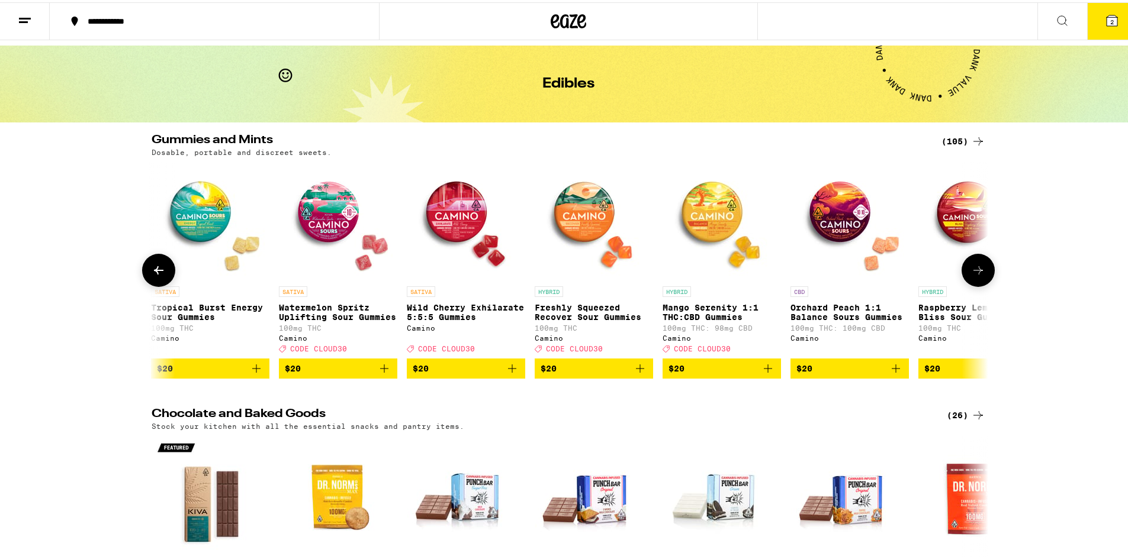
click at [974, 272] on icon at bounding box center [978, 268] width 14 height 14
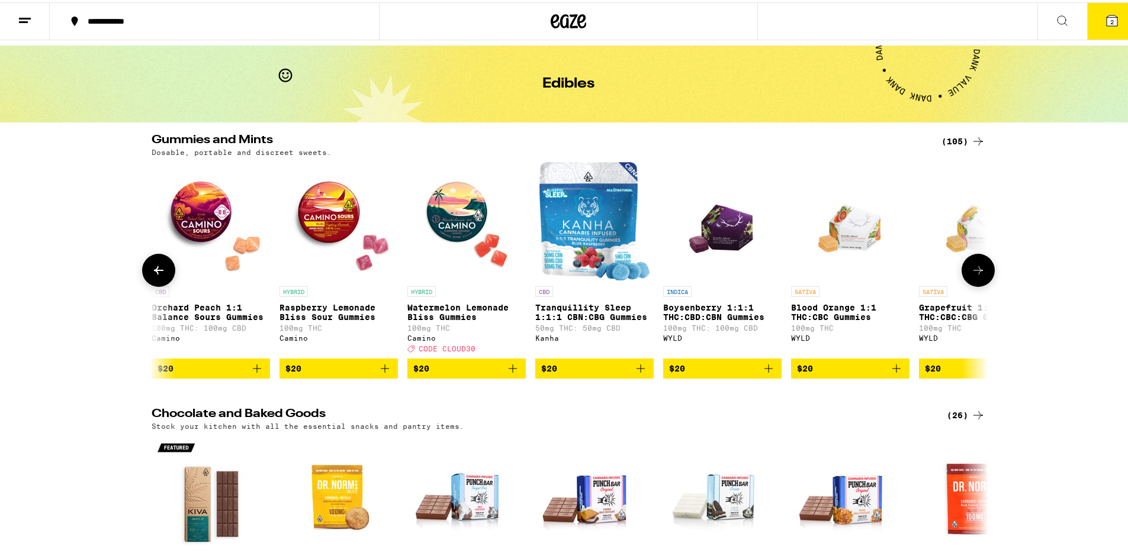
click at [974, 272] on icon at bounding box center [978, 268] width 14 height 14
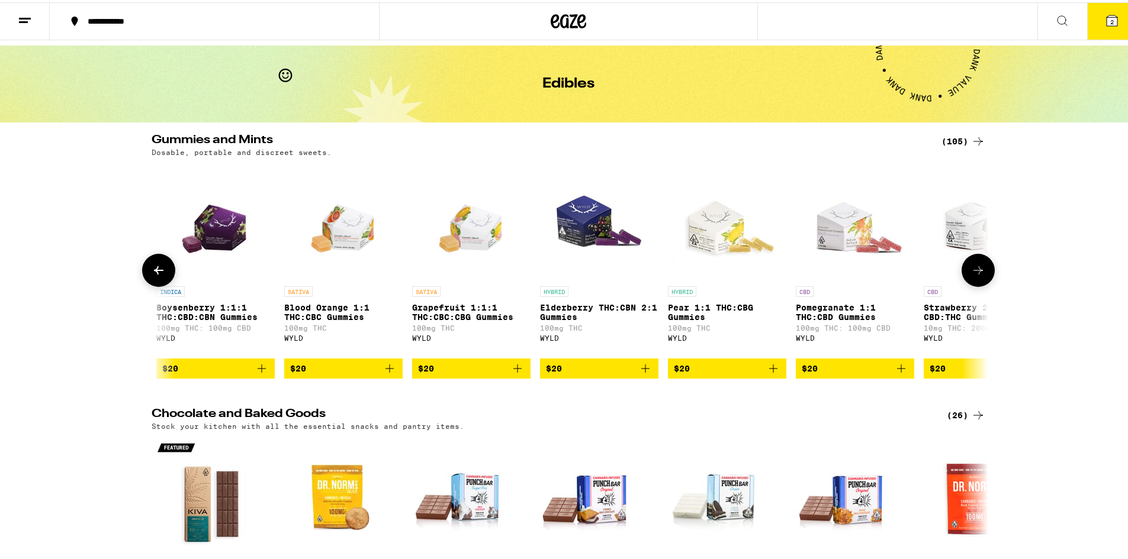
click at [974, 272] on icon at bounding box center [978, 268] width 14 height 14
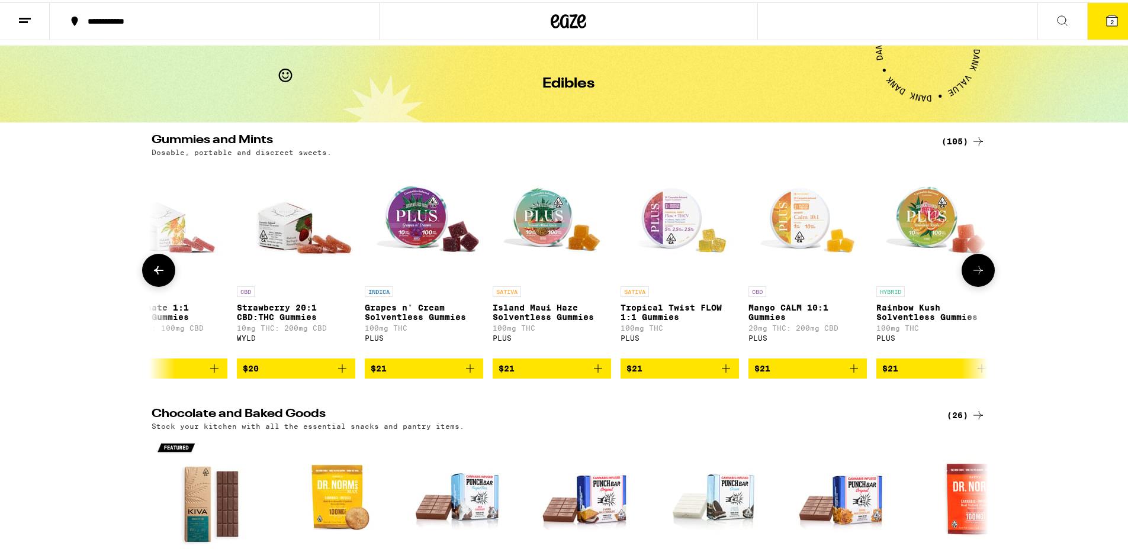
click at [974, 272] on icon at bounding box center [978, 268] width 14 height 14
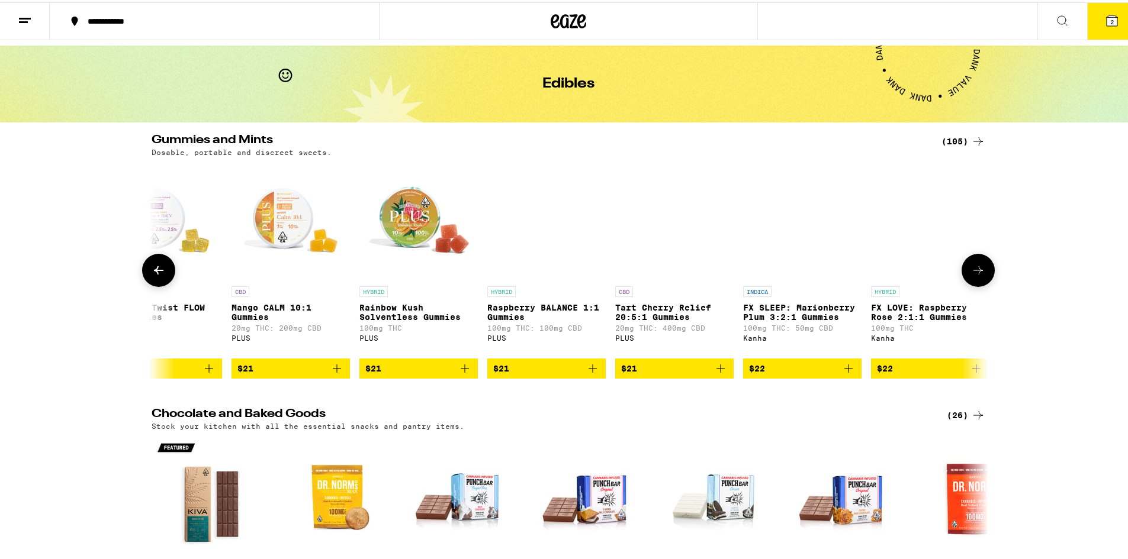
click at [974, 272] on icon at bounding box center [978, 268] width 14 height 14
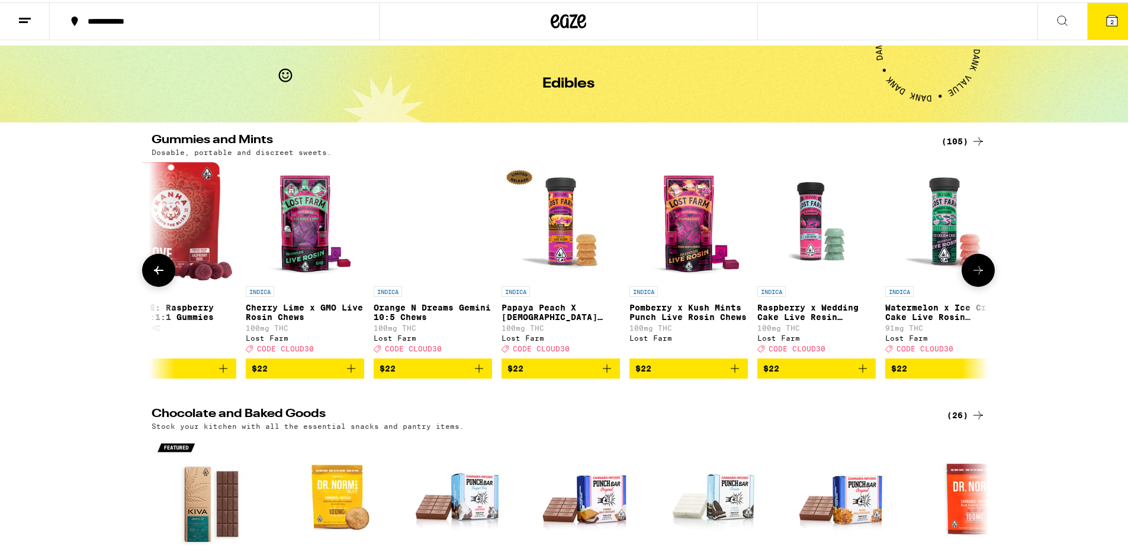
click at [974, 272] on icon at bounding box center [978, 268] width 14 height 14
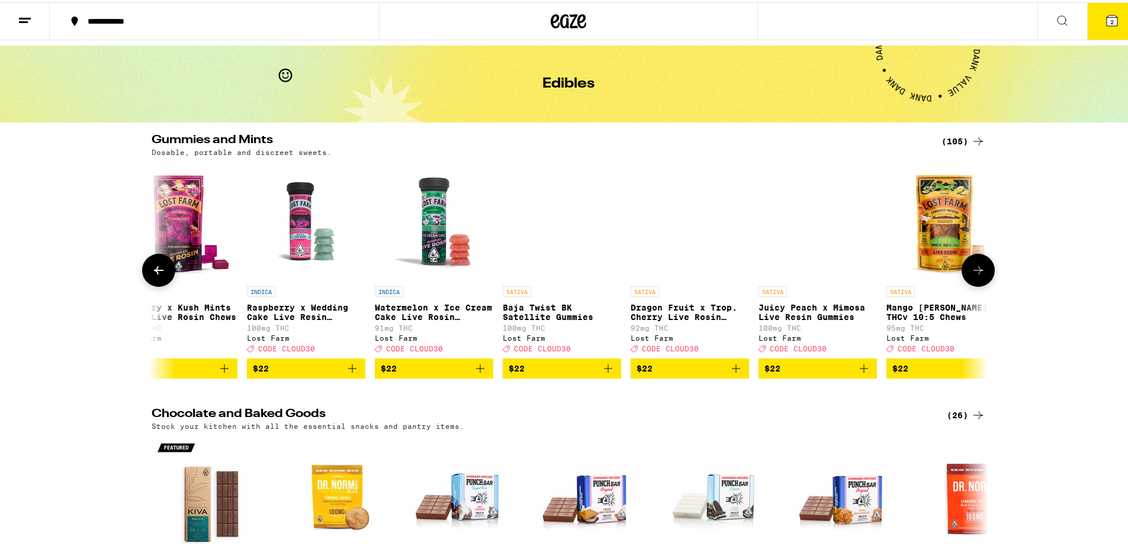
click at [974, 272] on icon at bounding box center [978, 268] width 14 height 14
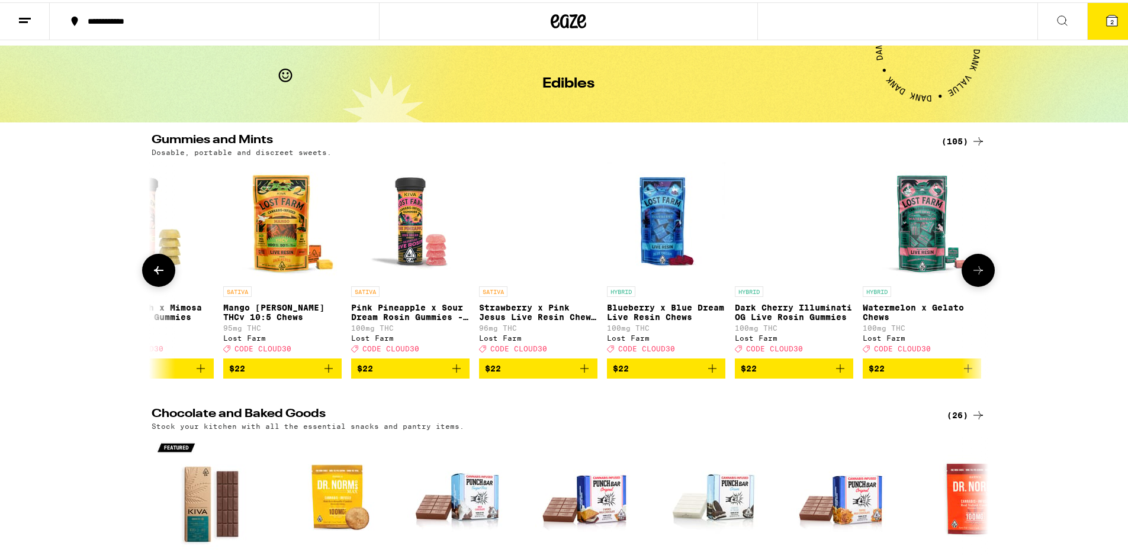
click at [974, 272] on icon at bounding box center [978, 268] width 14 height 14
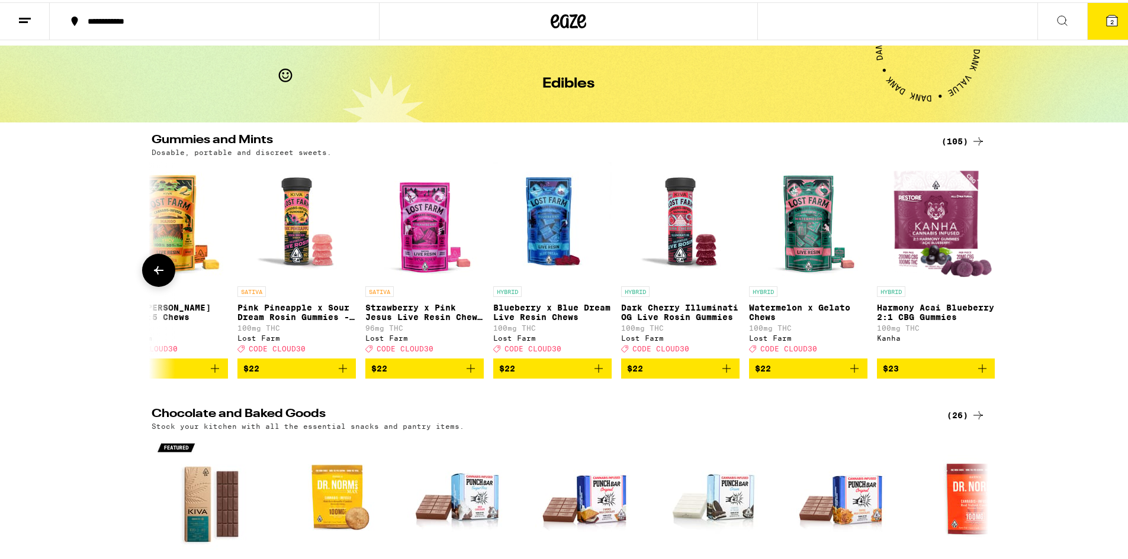
scroll to position [0, 12592]
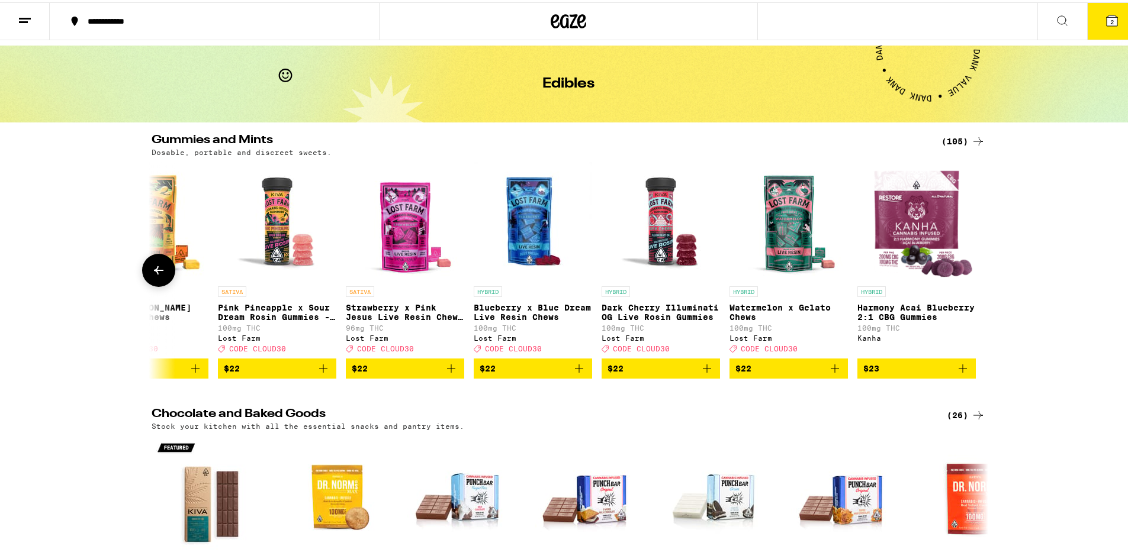
click at [978, 268] on icon at bounding box center [978, 268] width 0 height 0
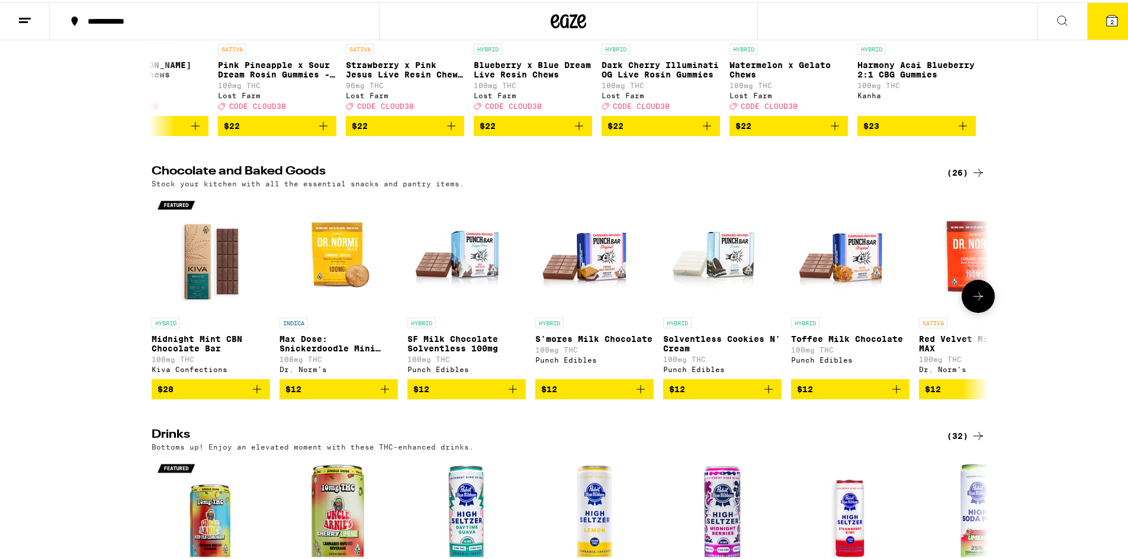
scroll to position [269, 0]
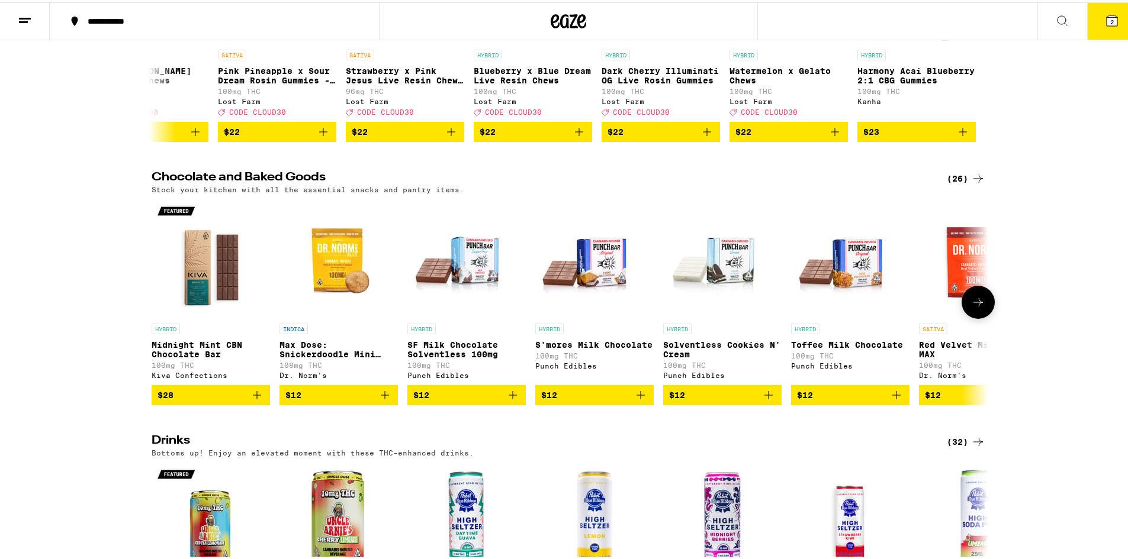
click at [976, 304] on icon at bounding box center [977, 300] width 9 height 8
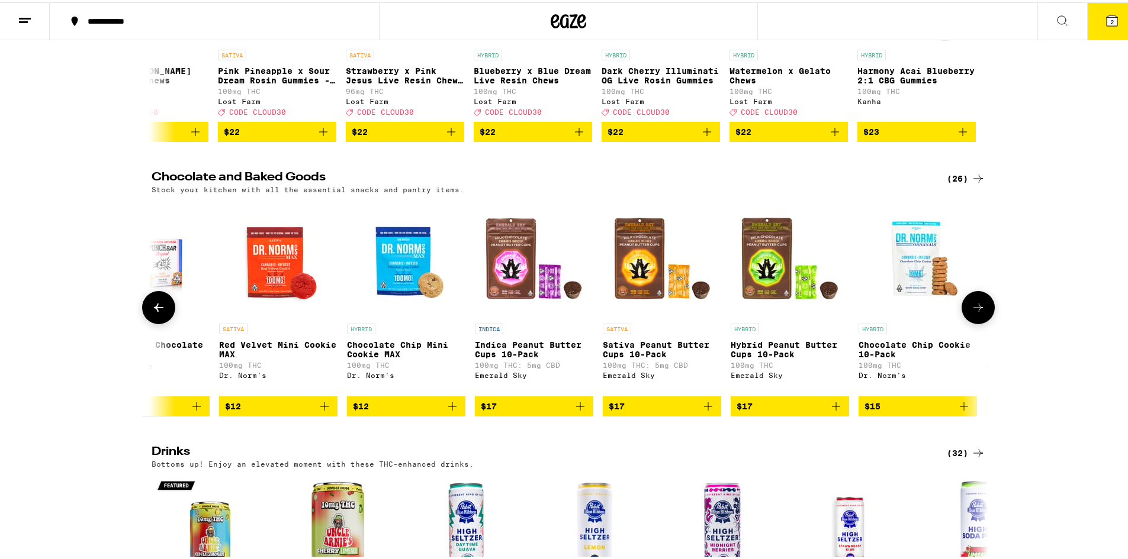
scroll to position [0, 704]
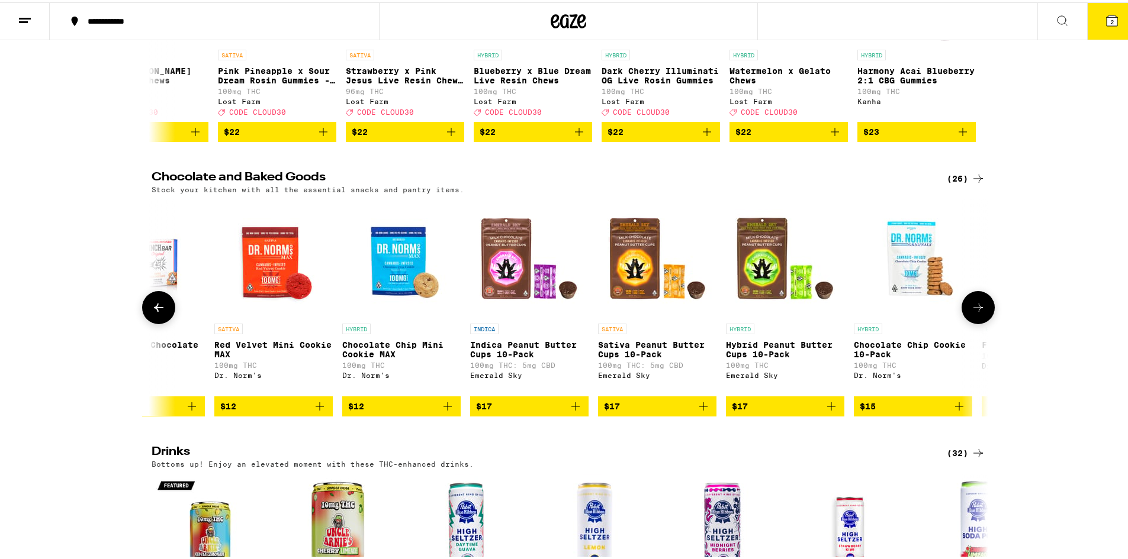
click at [255, 356] on p "Red Velvet Mini Cookie MAX" at bounding box center [273, 347] width 118 height 19
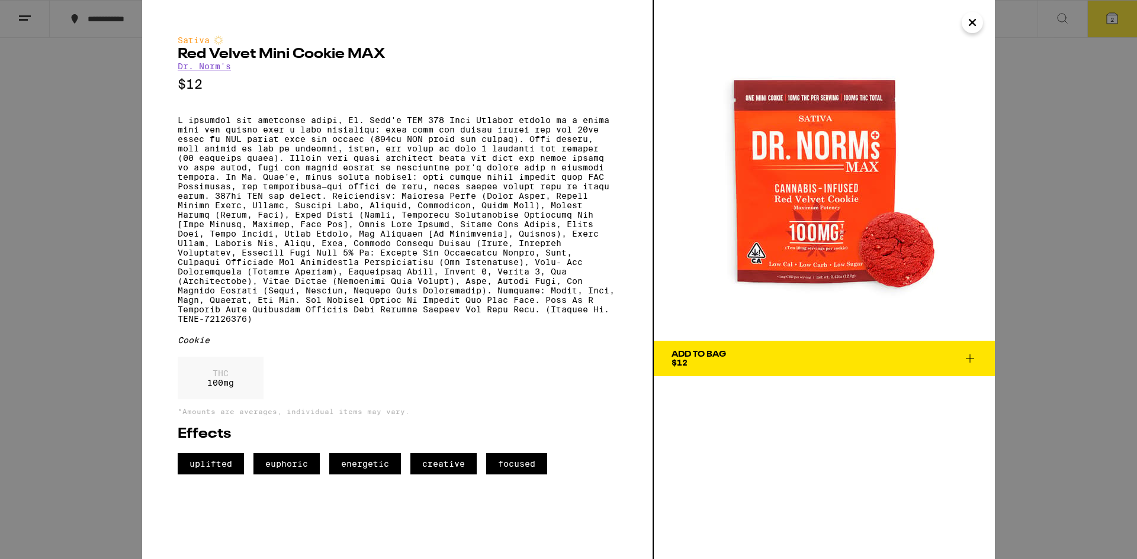
click at [1079, 472] on div "Sativa Red Velvet Mini Cookie MAX Dr. Norm's $12 Cookie THC 100 mg *Amounts are…" at bounding box center [568, 279] width 1137 height 559
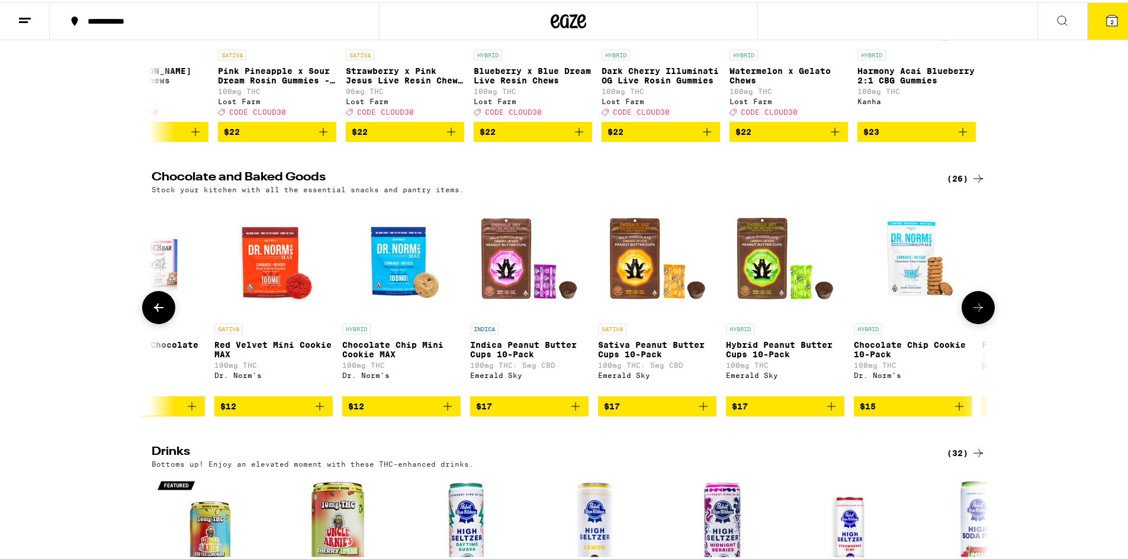
click at [974, 313] on icon at bounding box center [978, 305] width 14 height 14
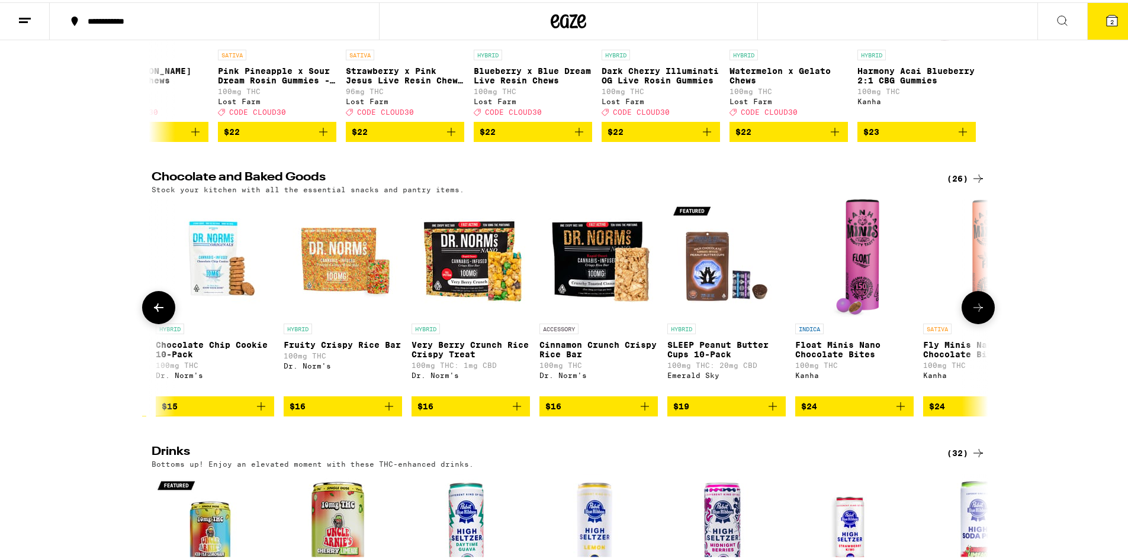
scroll to position [0, 1409]
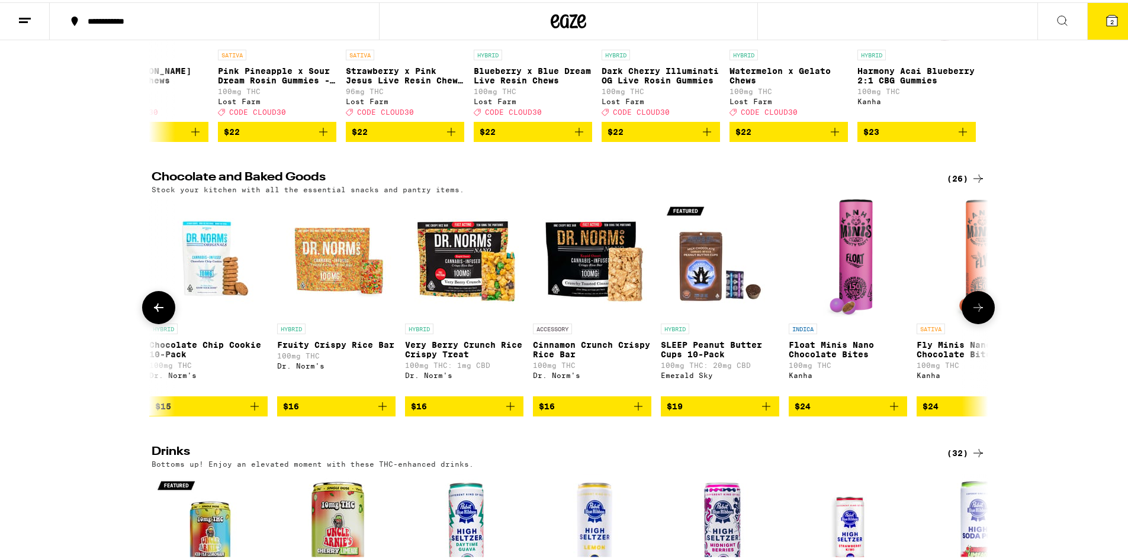
click at [971, 313] on icon at bounding box center [978, 305] width 14 height 14
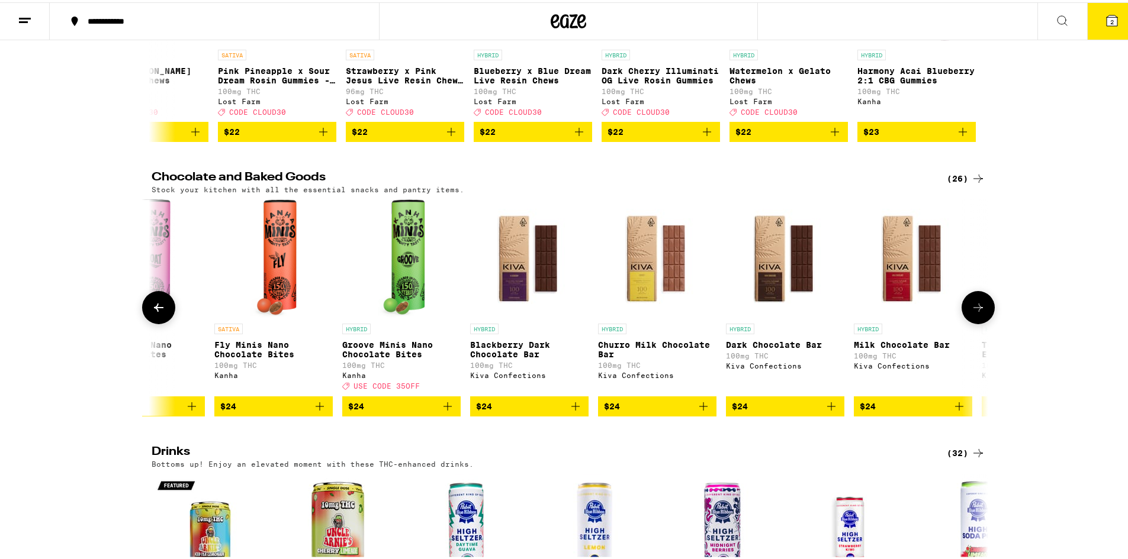
scroll to position [0, 2113]
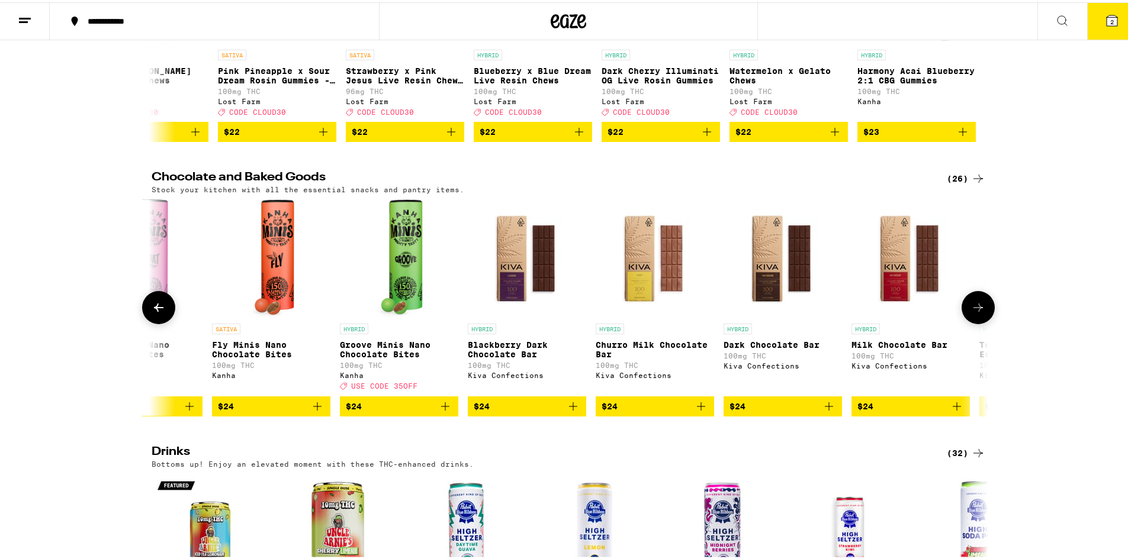
click at [971, 313] on icon at bounding box center [978, 305] width 14 height 14
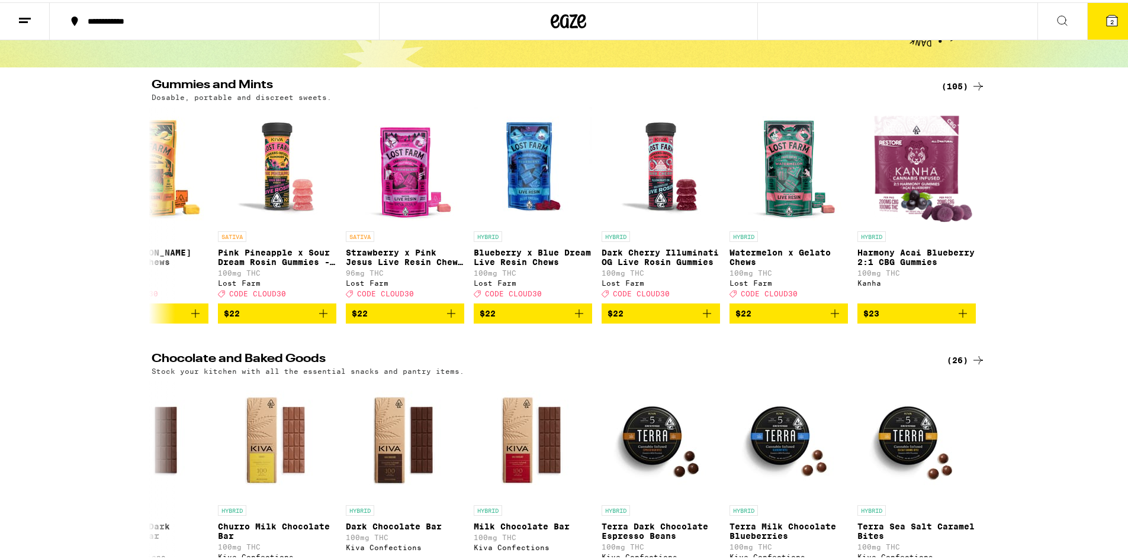
scroll to position [118, 0]
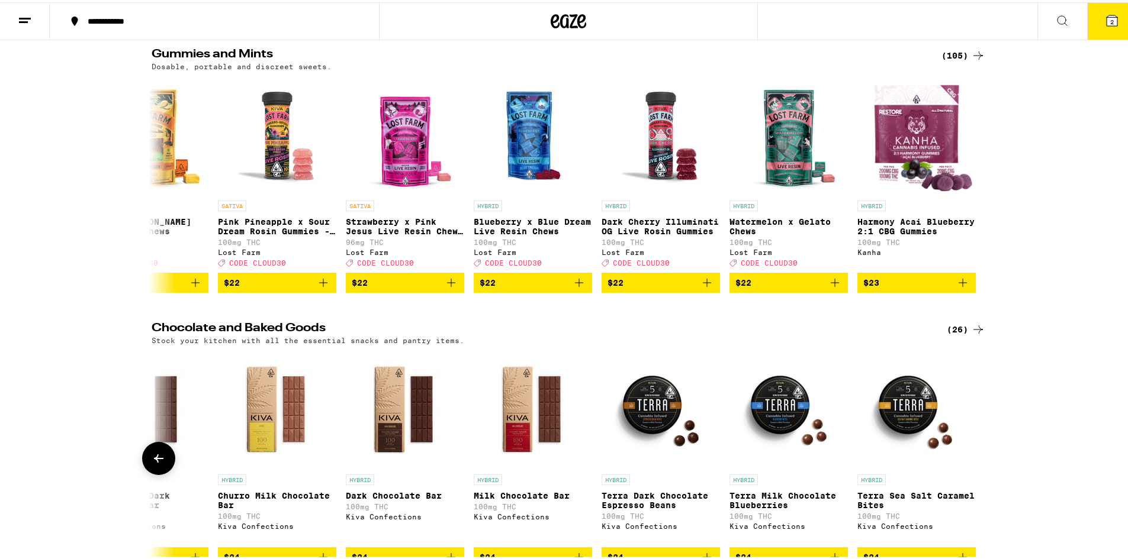
click at [152, 464] on icon at bounding box center [159, 456] width 14 height 14
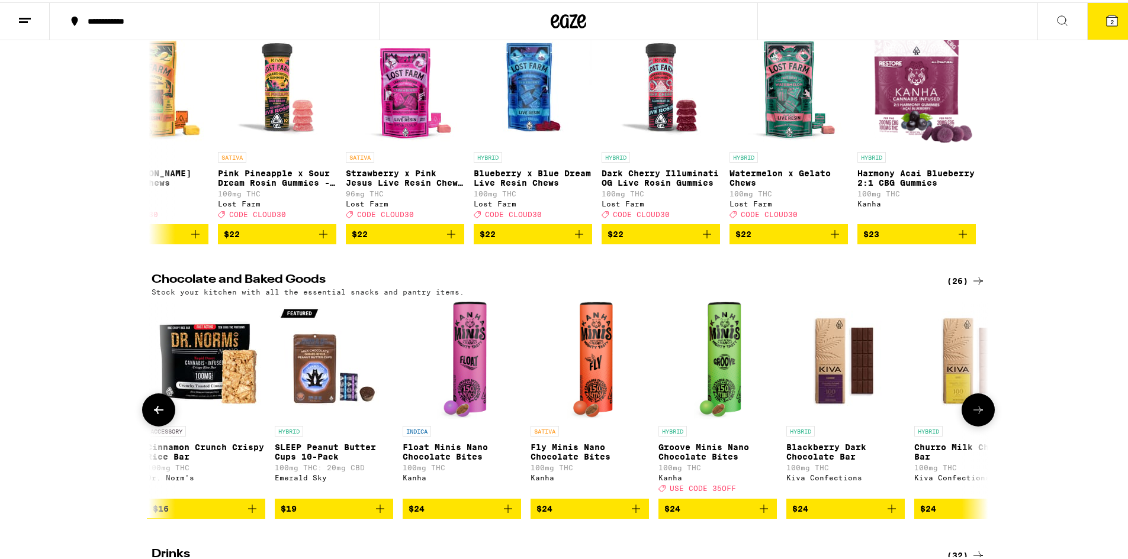
scroll to position [237, 0]
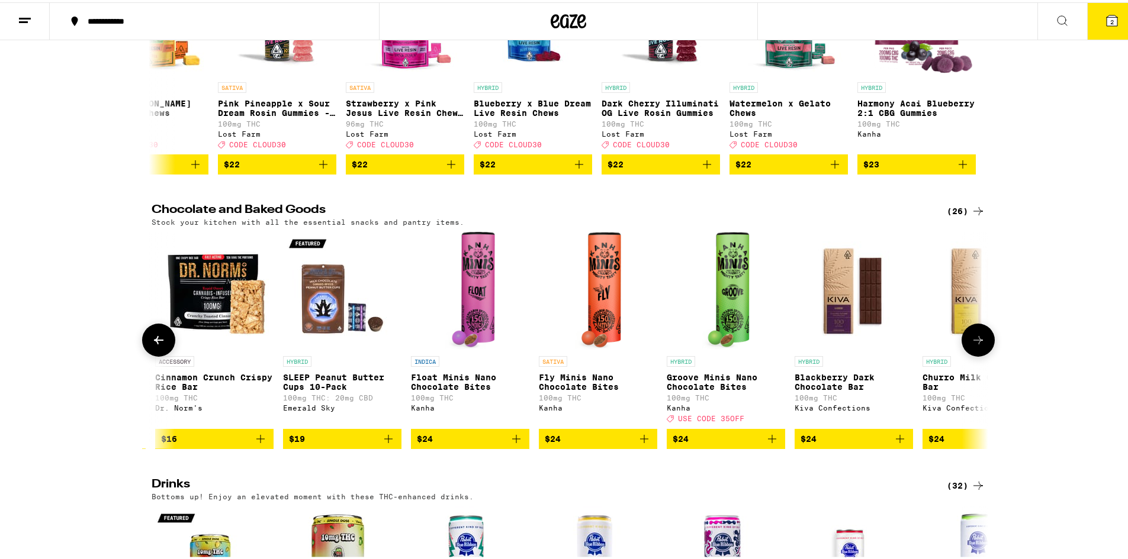
click at [153, 345] on icon at bounding box center [159, 338] width 14 height 14
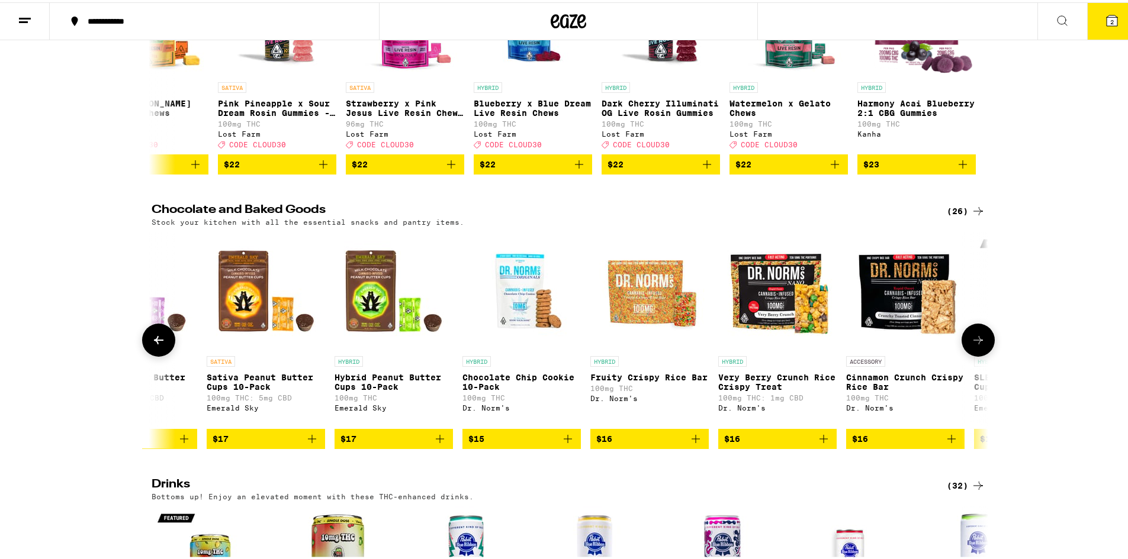
scroll to position [0, 1082]
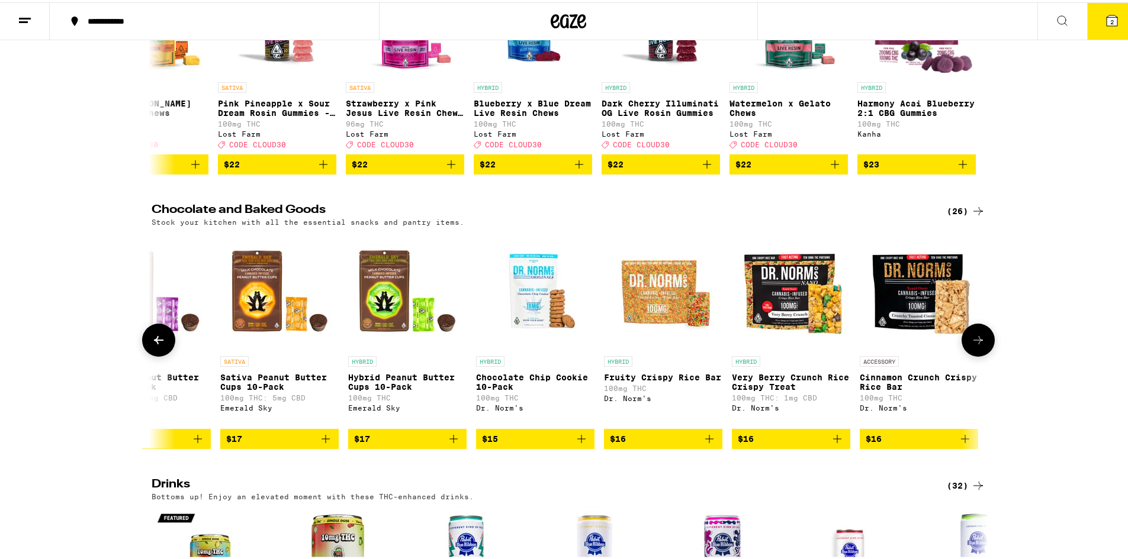
click at [154, 342] on icon at bounding box center [158, 338] width 9 height 8
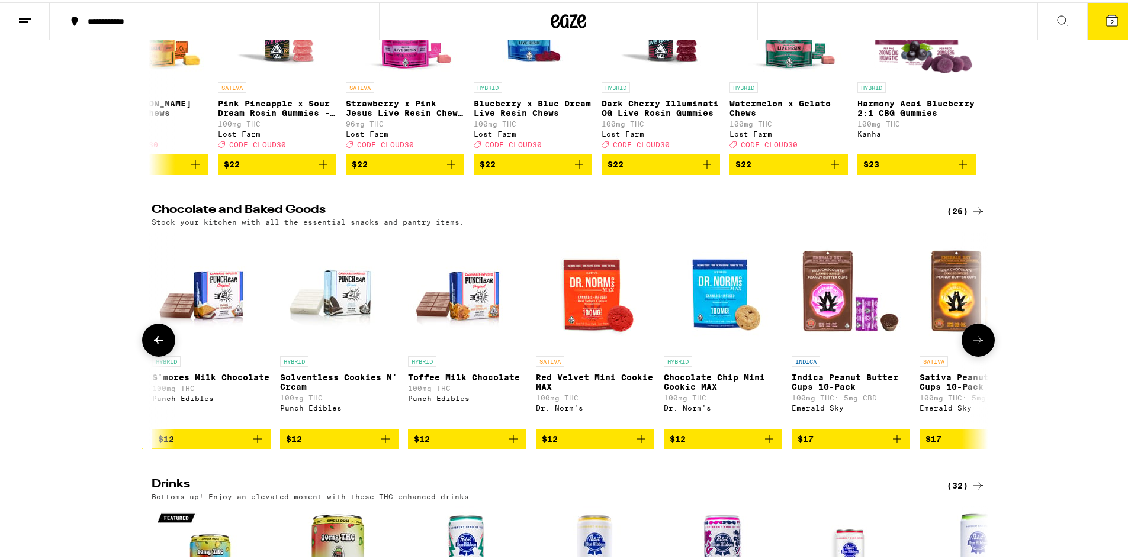
scroll to position [0, 378]
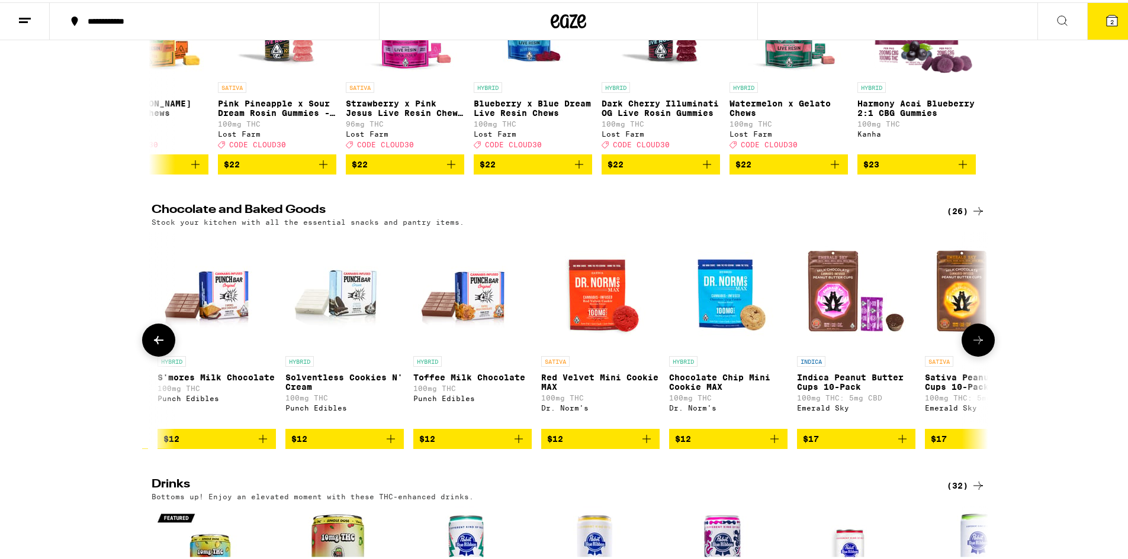
click at [972, 345] on icon at bounding box center [978, 338] width 14 height 14
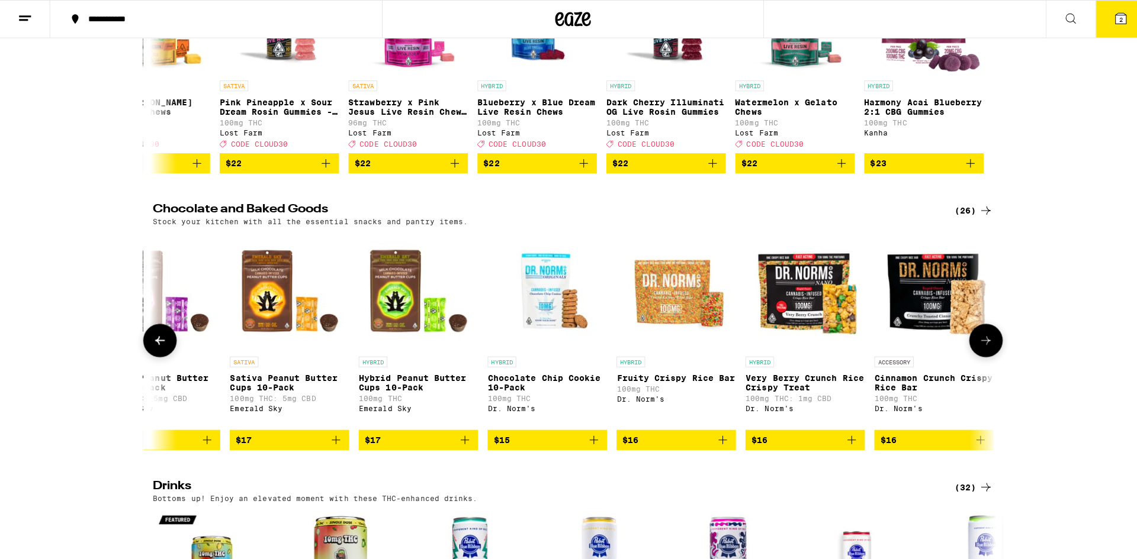
scroll to position [0, 1082]
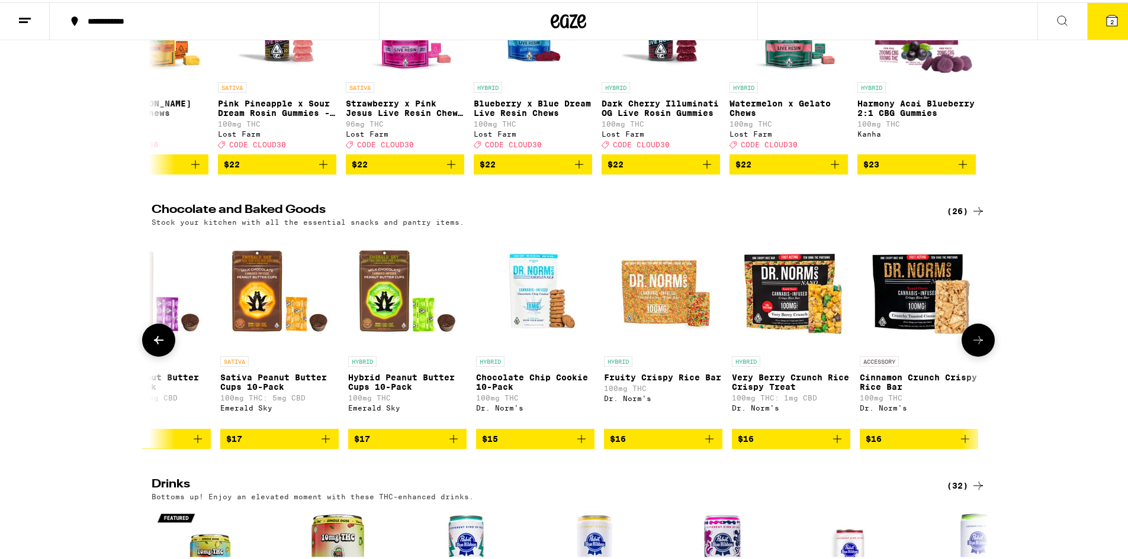
click at [376, 390] on p "Hybrid Peanut Butter Cups 10-Pack" at bounding box center [407, 380] width 118 height 19
click at [260, 295] on img "Open page for Sativa Peanut Butter Cups 10-Pack from Emerald Sky" at bounding box center [279, 289] width 118 height 118
click at [180, 298] on img "Open page for Indica Peanut Butter Cups 10-Pack from Emerald Sky" at bounding box center [151, 289] width 118 height 118
click at [392, 307] on img "Open page for Hybrid Peanut Butter Cups 10-Pack from Emerald Sky" at bounding box center [407, 289] width 118 height 118
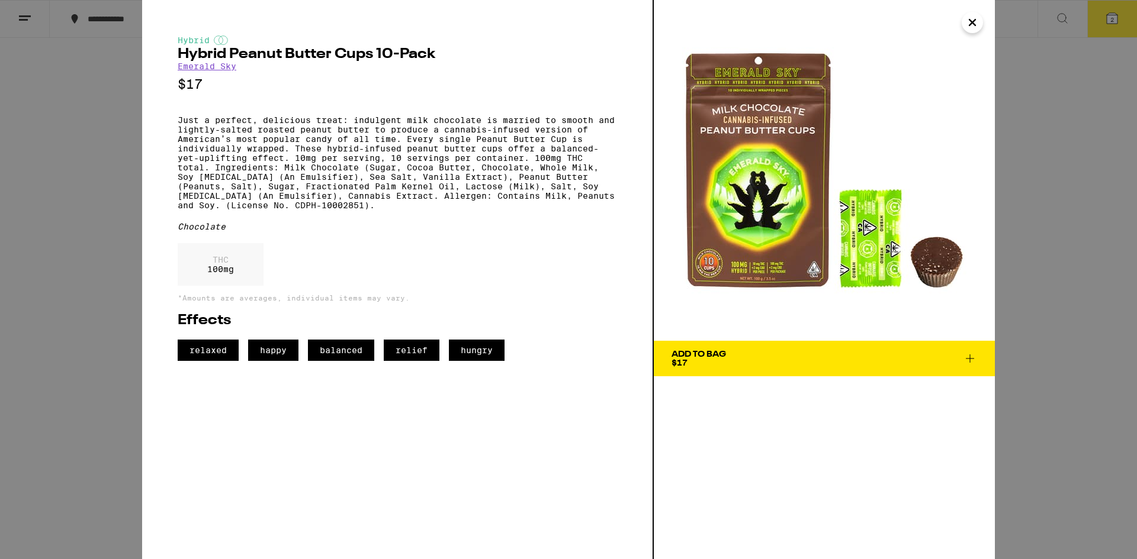
click at [803, 348] on button "Add To Bag $17" at bounding box center [824, 359] width 341 height 36
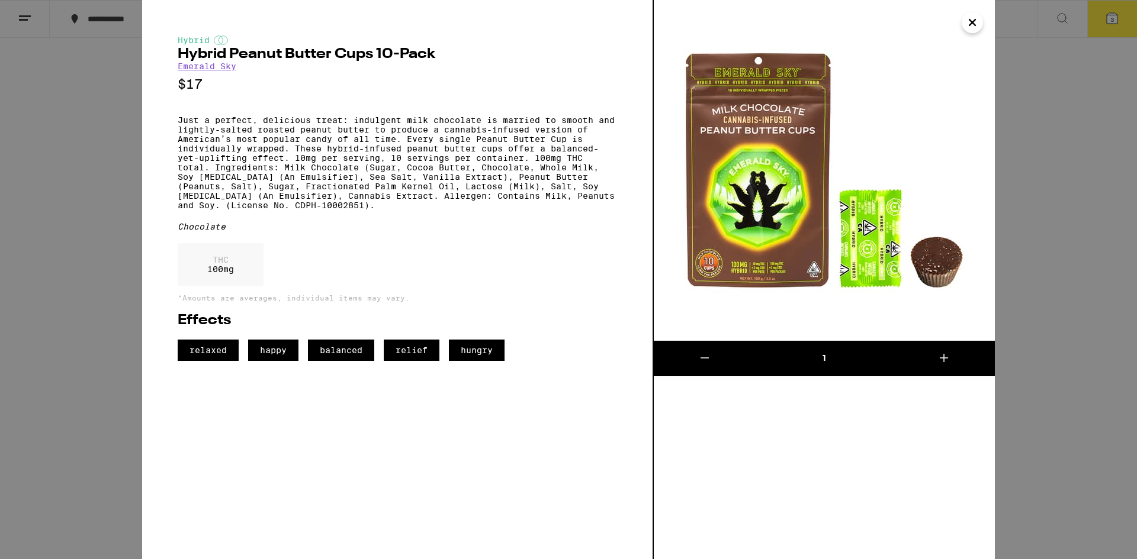
click at [1054, 398] on div "Hybrid Hybrid Peanut Butter Cups 10-Pack Emerald Sky $17 Just a perfect, delici…" at bounding box center [568, 279] width 1137 height 559
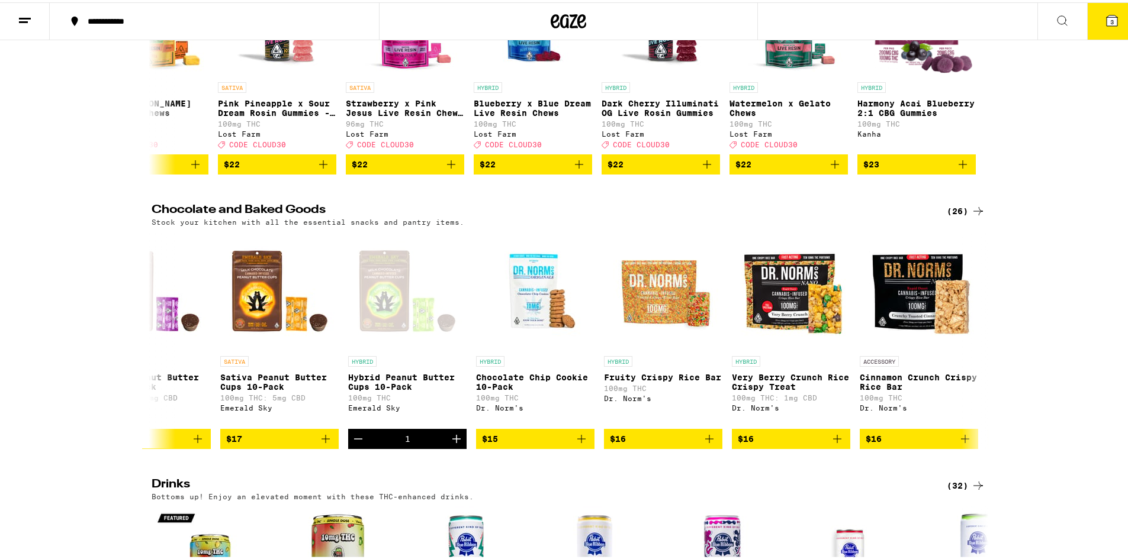
click at [1110, 23] on span "3" at bounding box center [1112, 19] width 4 height 7
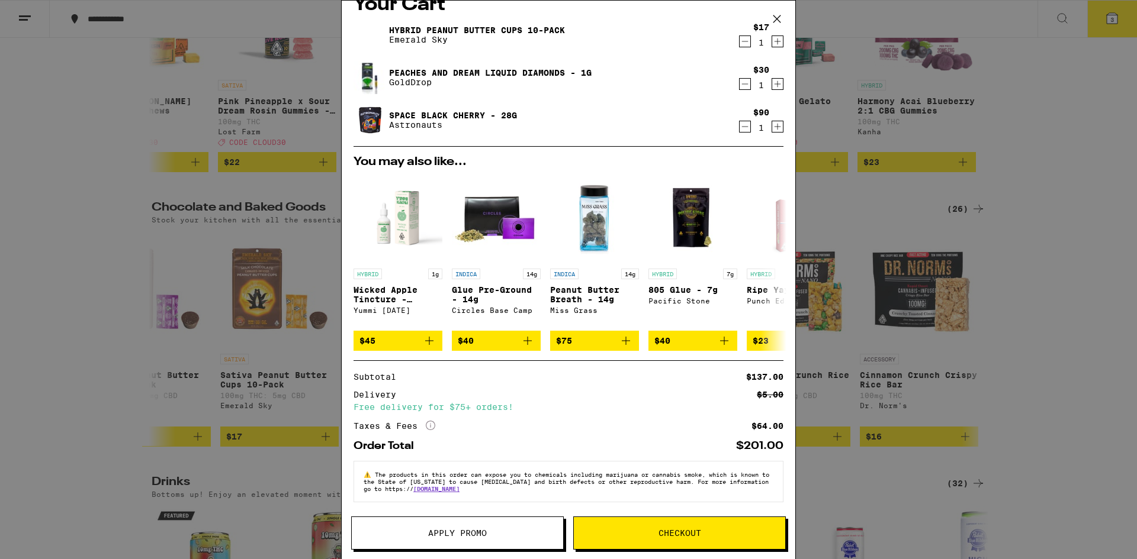
scroll to position [30, 0]
click at [1054, 291] on div "Your Cart Hybrid Peanut Butter Cups 10-Pack Emerald Sky $17 1 Peaches And Dream…" at bounding box center [568, 279] width 1137 height 559
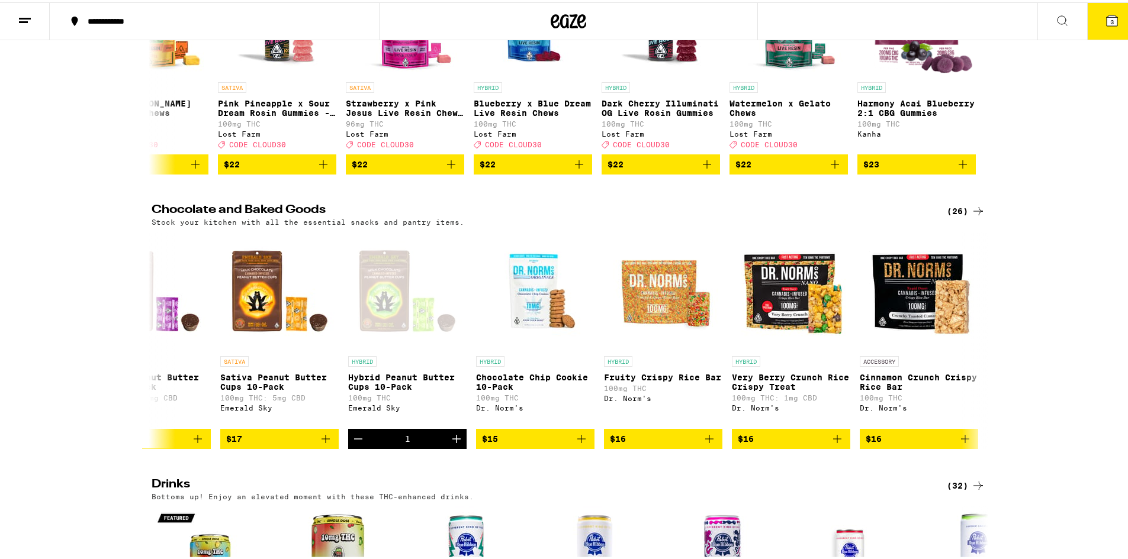
click at [1109, 21] on icon at bounding box center [1112, 18] width 14 height 14
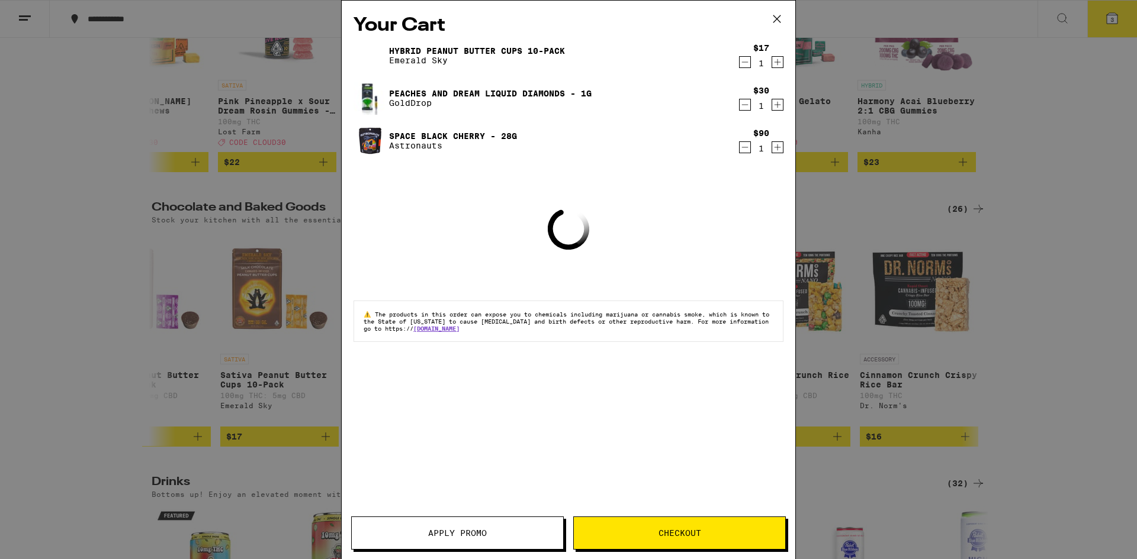
click at [663, 535] on span "Checkout" at bounding box center [679, 533] width 43 height 8
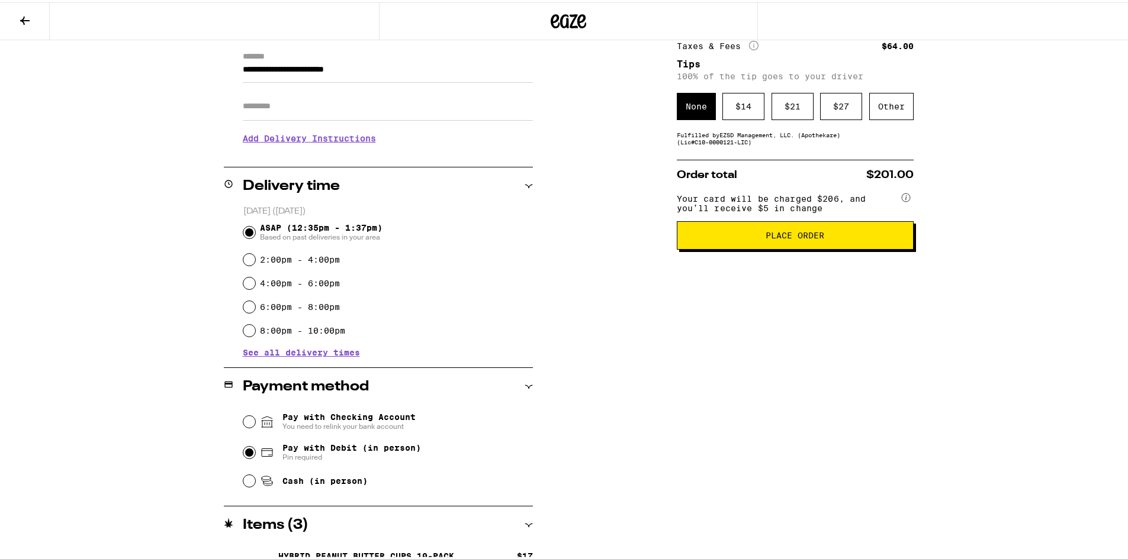
scroll to position [118, 0]
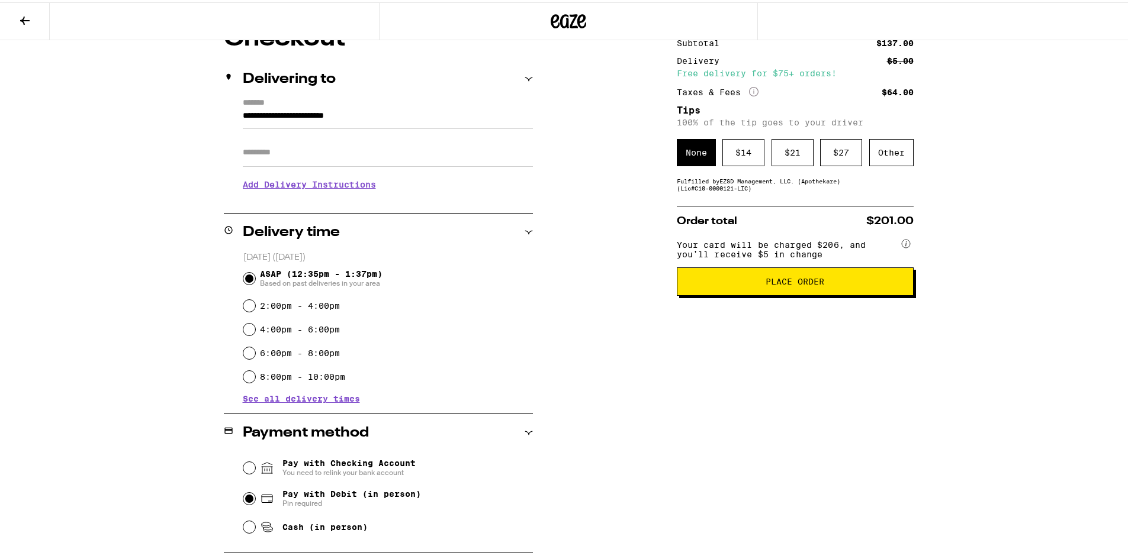
click at [308, 355] on label "6:00pm - 8:00pm" at bounding box center [300, 350] width 80 height 9
click at [255, 355] on input "6:00pm - 8:00pm" at bounding box center [249, 351] width 12 height 12
radio input "true"
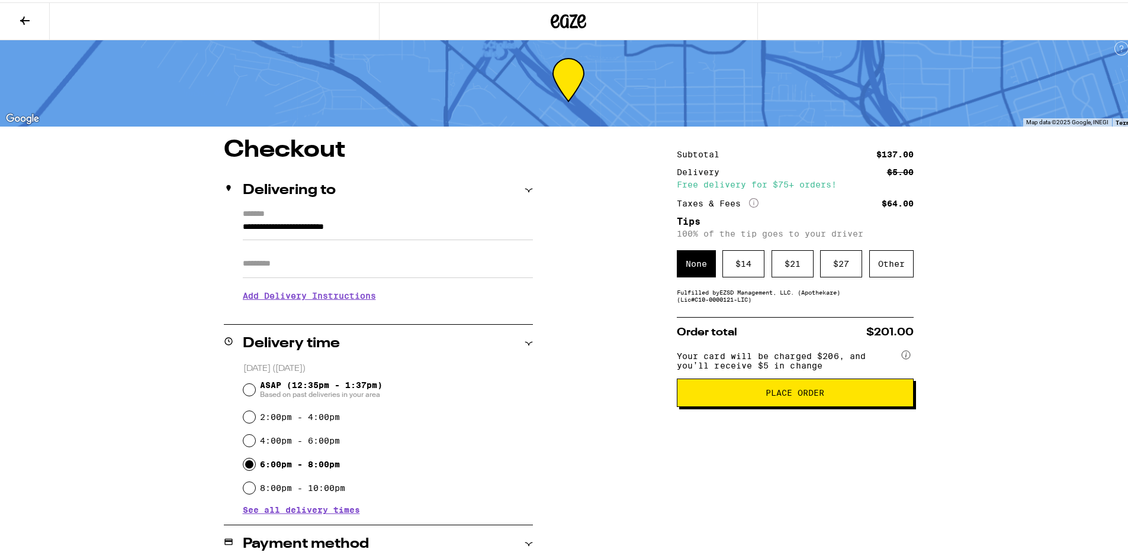
scroll to position [0, 0]
